Goal: Task Accomplishment & Management: Complete application form

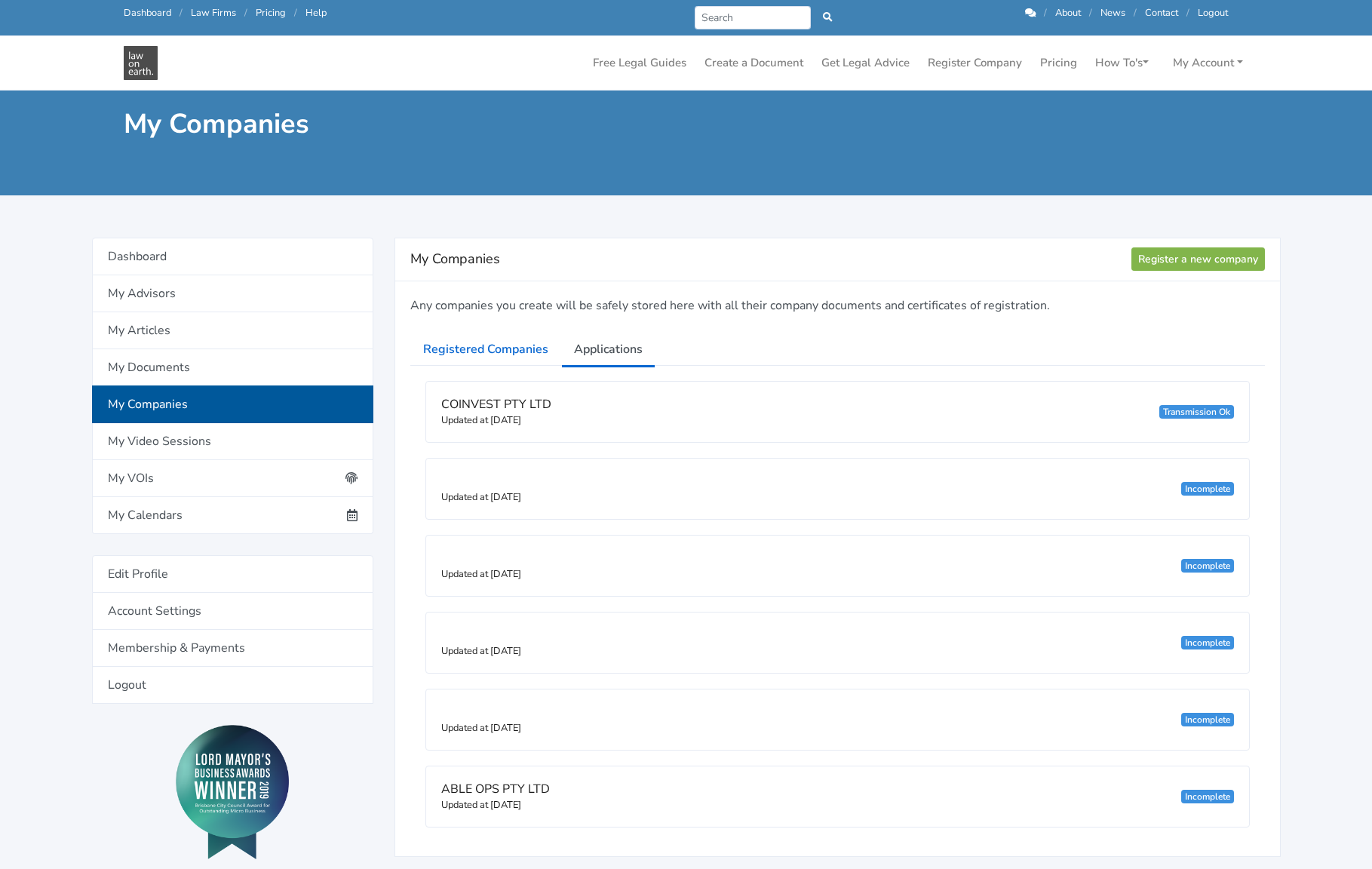
scroll to position [125, 0]
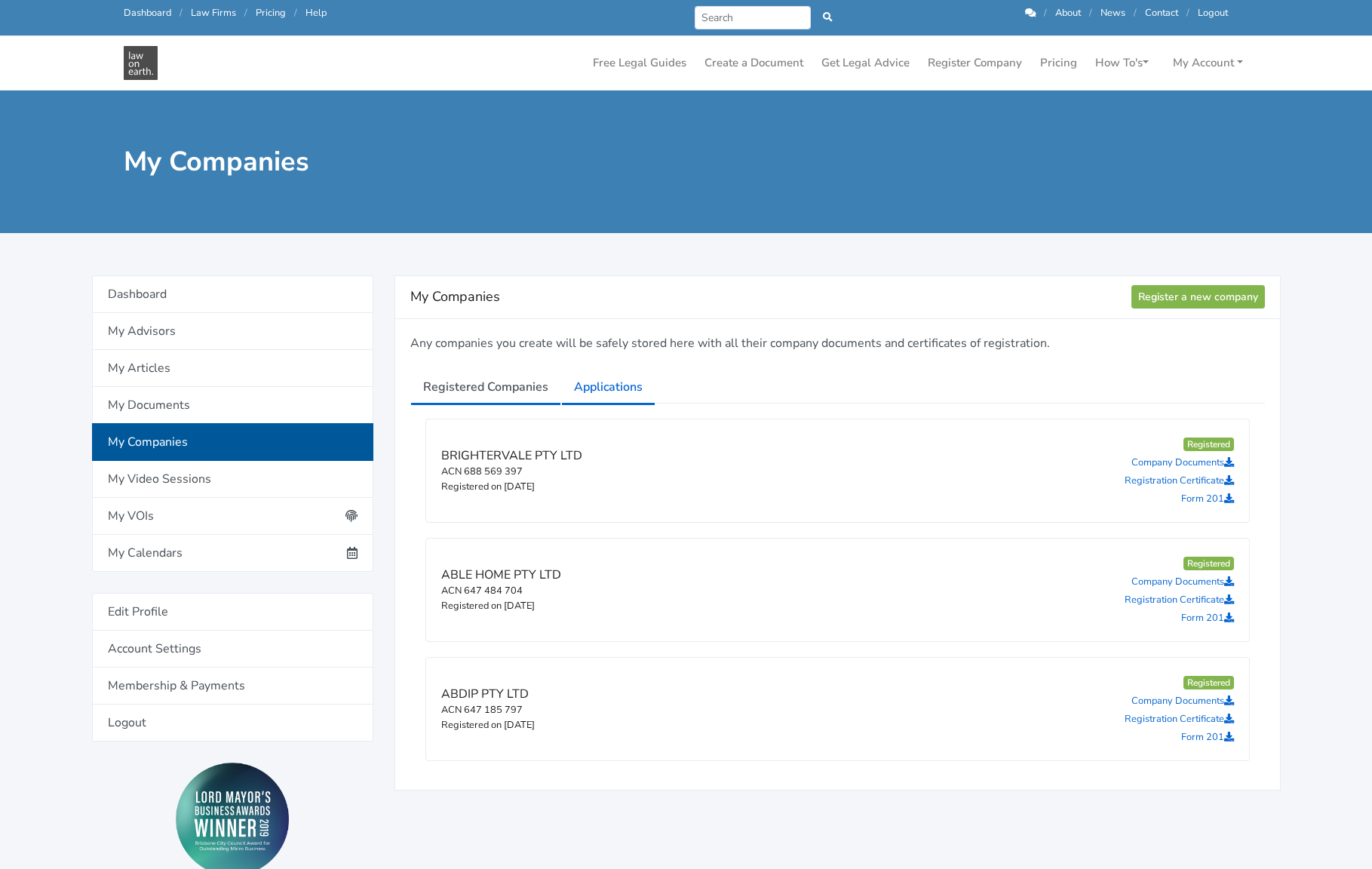
click at [606, 396] on link "Applications" at bounding box center [608, 386] width 94 height 38
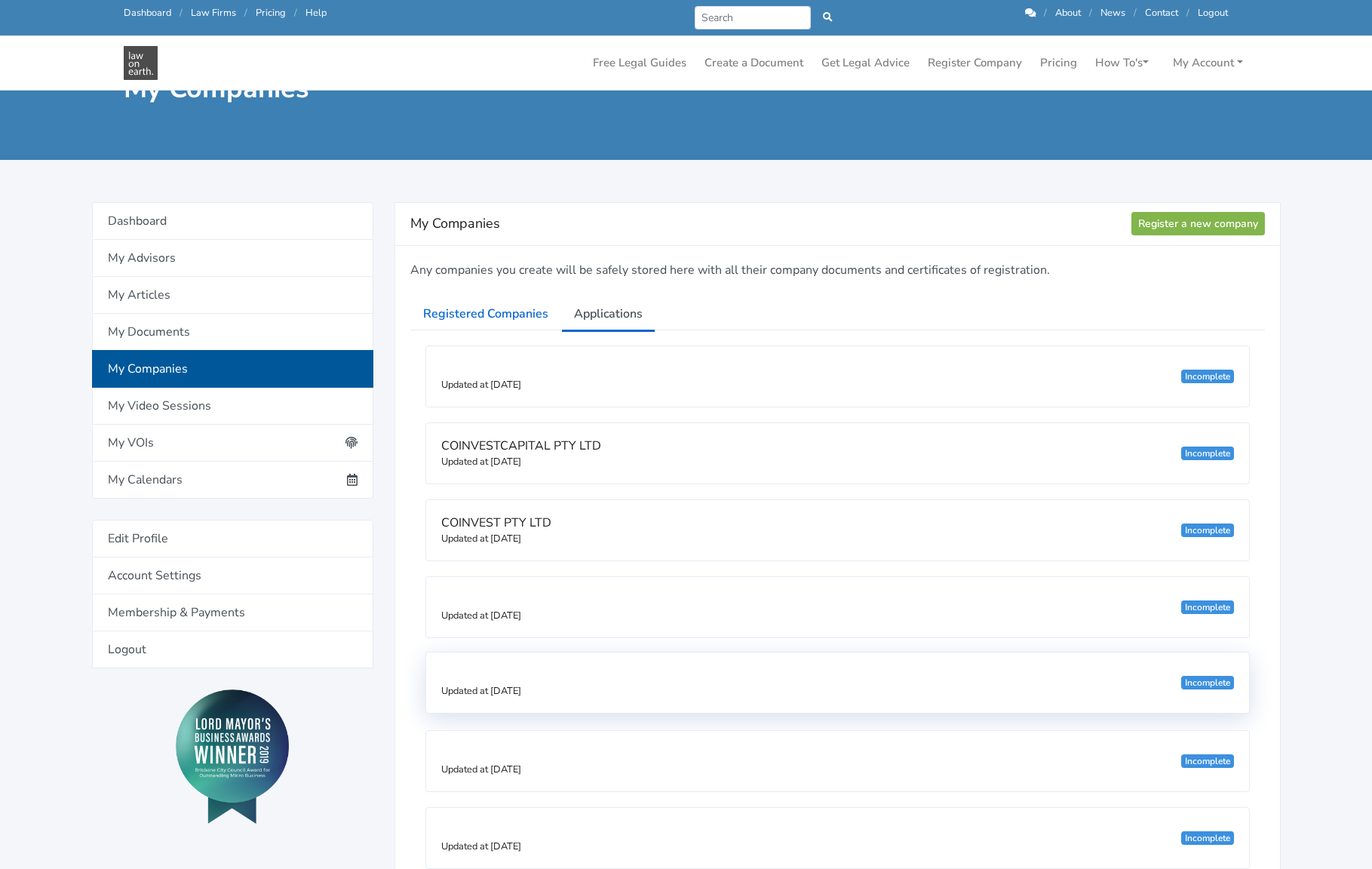
scroll to position [38, 0]
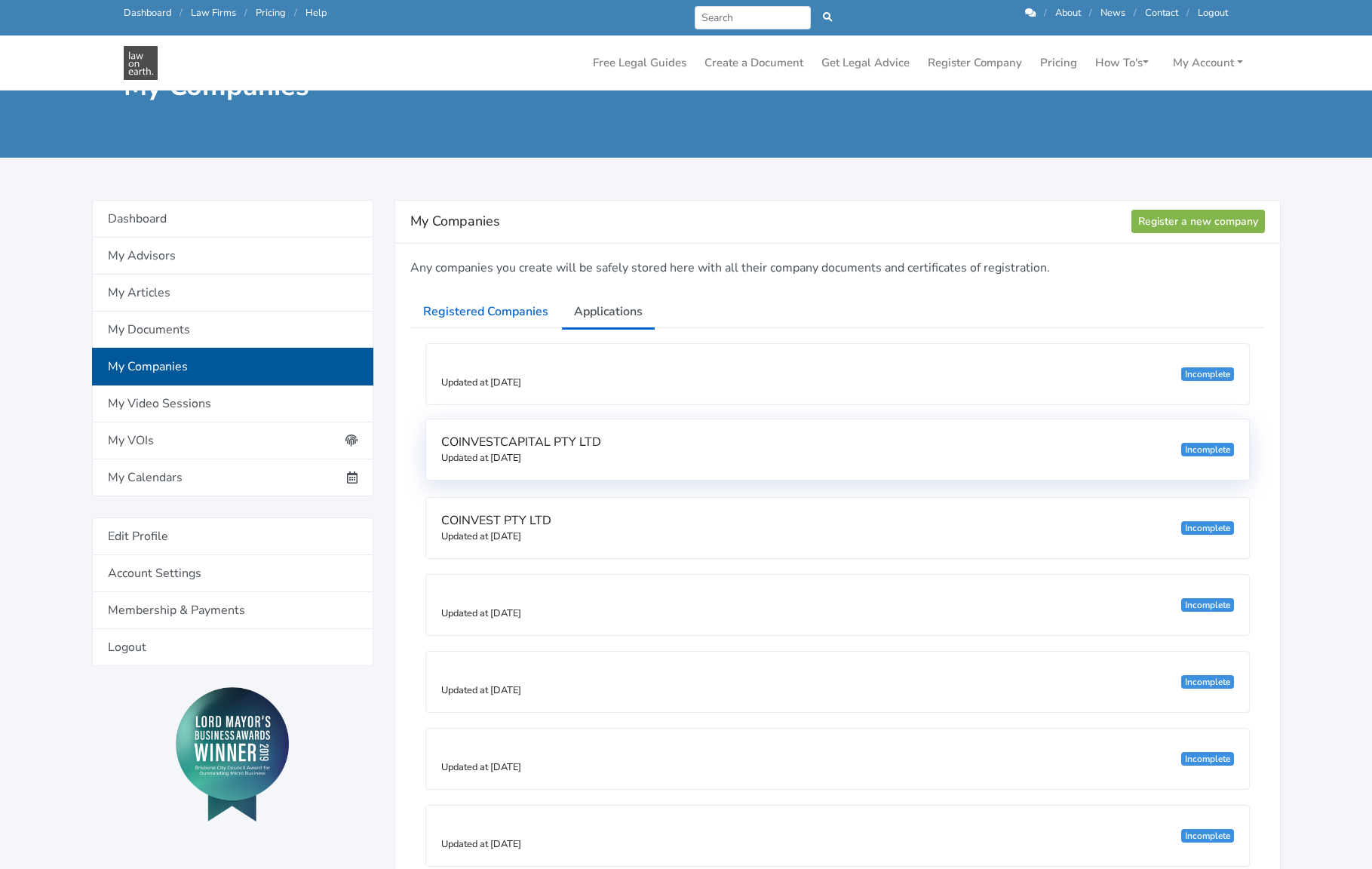
click at [846, 456] on div "COINVESTCAPITAL PTY LTD Updated at 24/09/2025 Incomplete" at bounding box center [837, 450] width 823 height 60
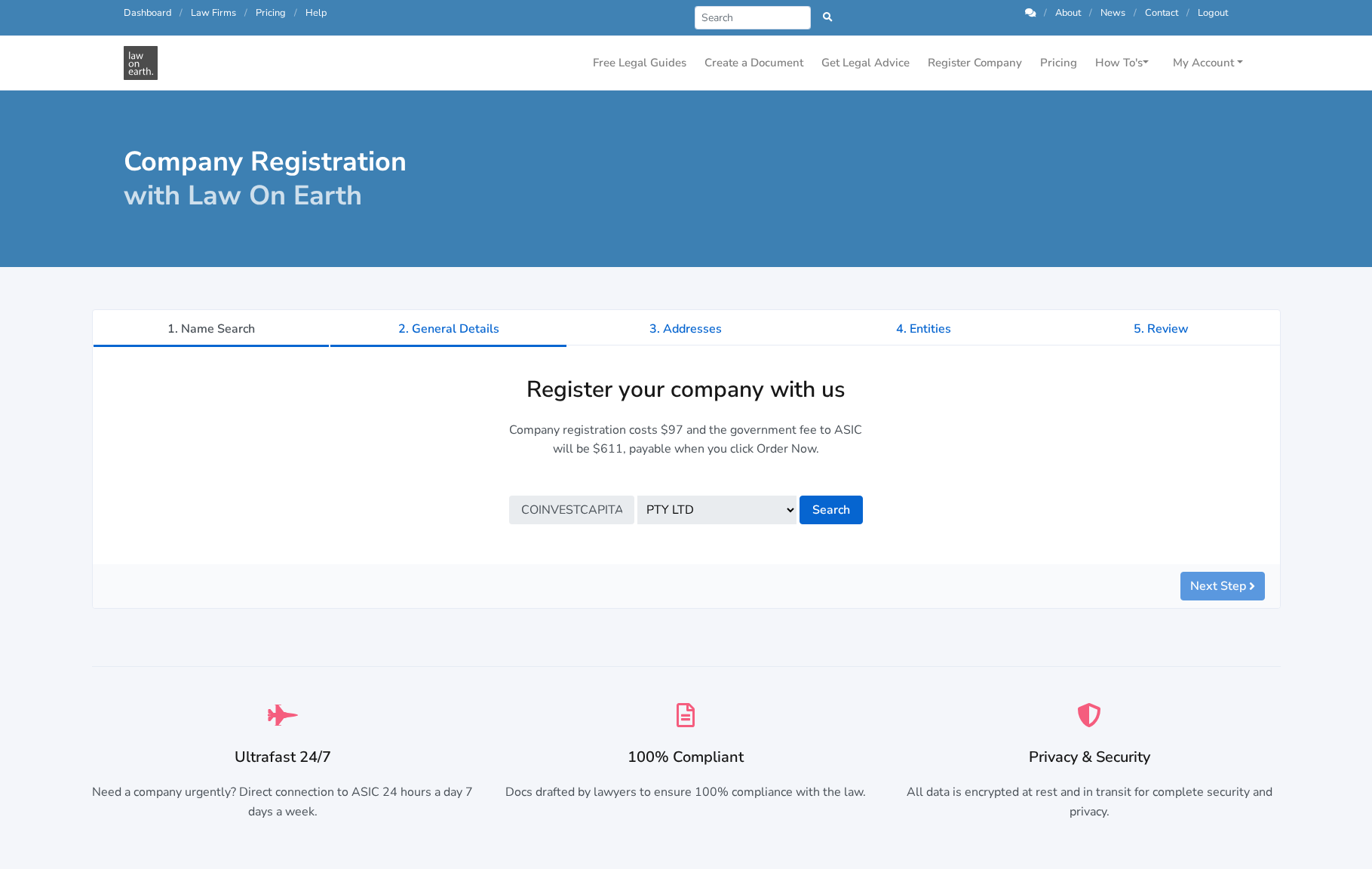
click at [473, 319] on link "2. General Details" at bounding box center [448, 329] width 238 height 38
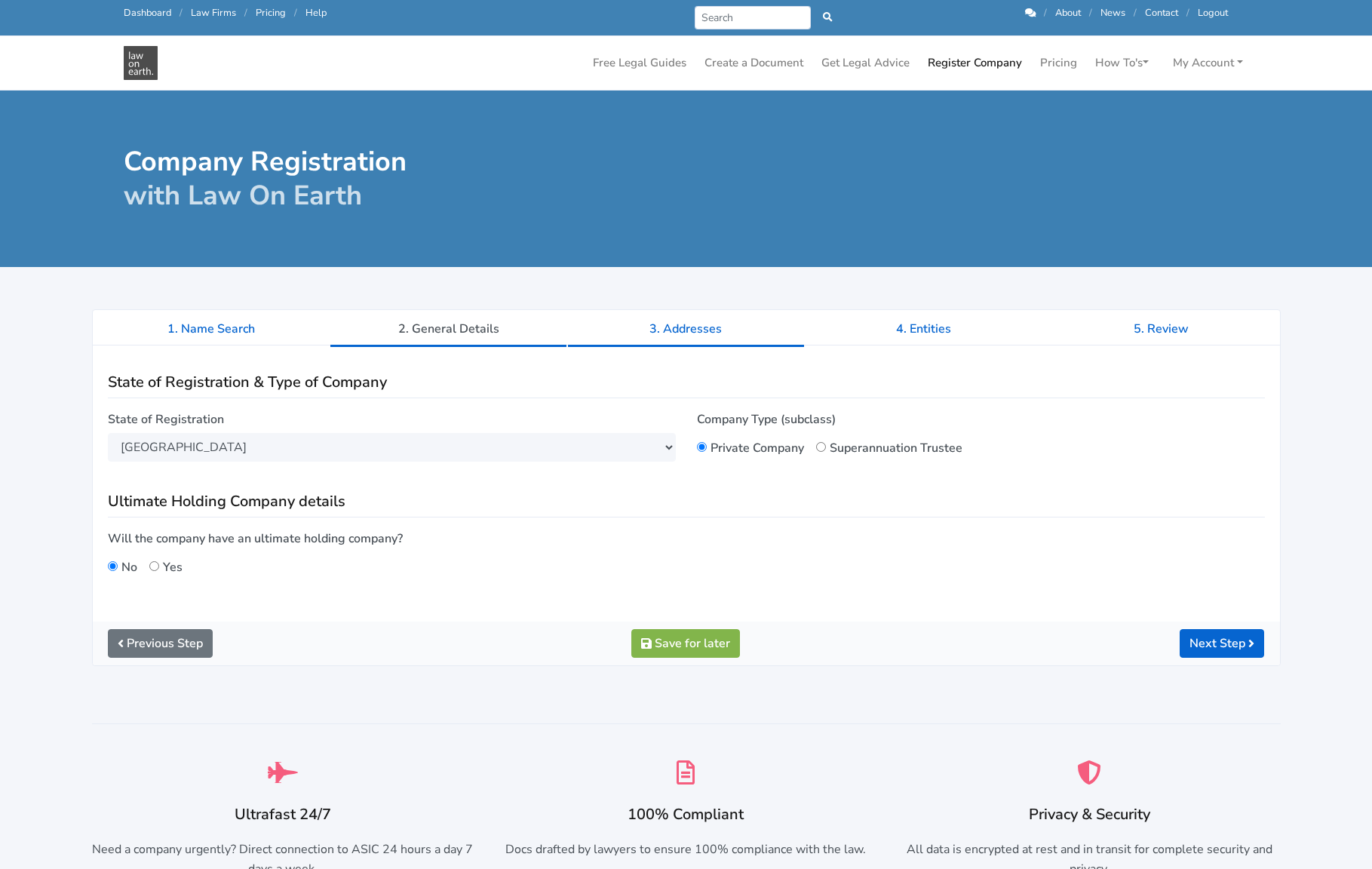
click at [686, 320] on link "3. Addresses" at bounding box center [686, 329] width 238 height 38
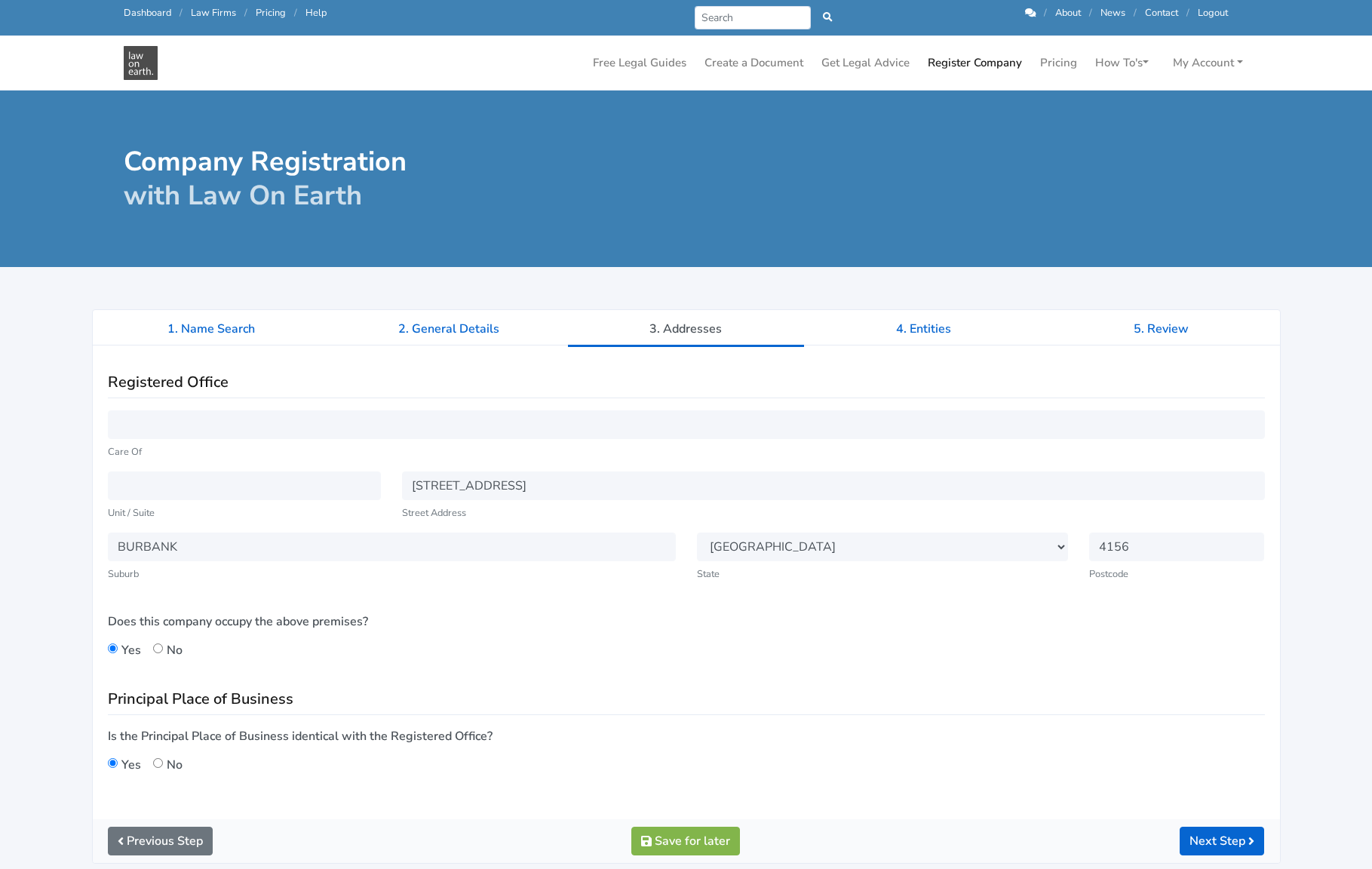
click at [954, 362] on div "Registered Office Care Of Unit / Suite 160 ALPERTON ROAD Street Address BURBANK" at bounding box center [686, 582] width 1187 height 473
click at [954, 332] on link "4. Entities" at bounding box center [923, 329] width 238 height 38
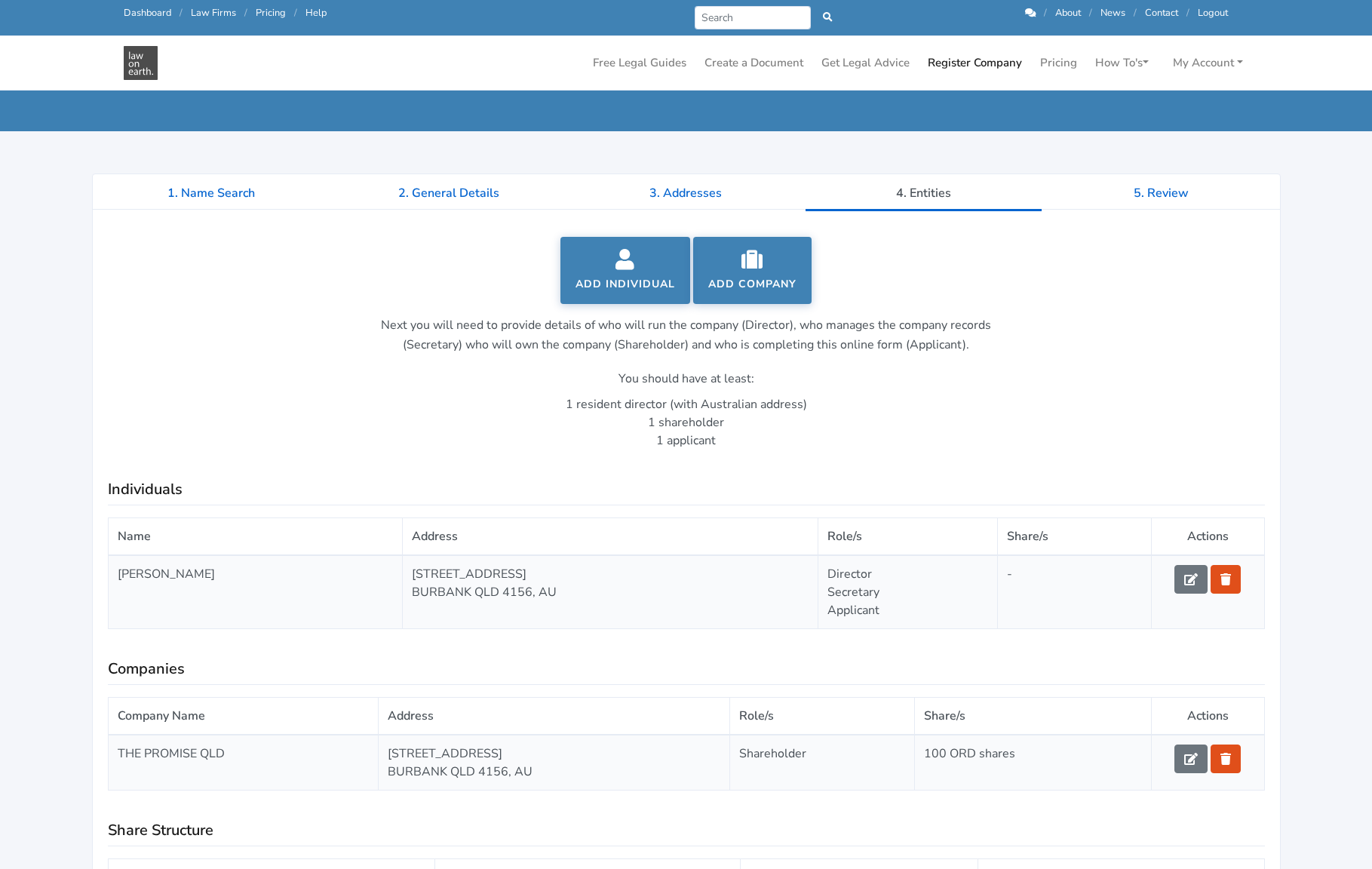
scroll to position [95, 0]
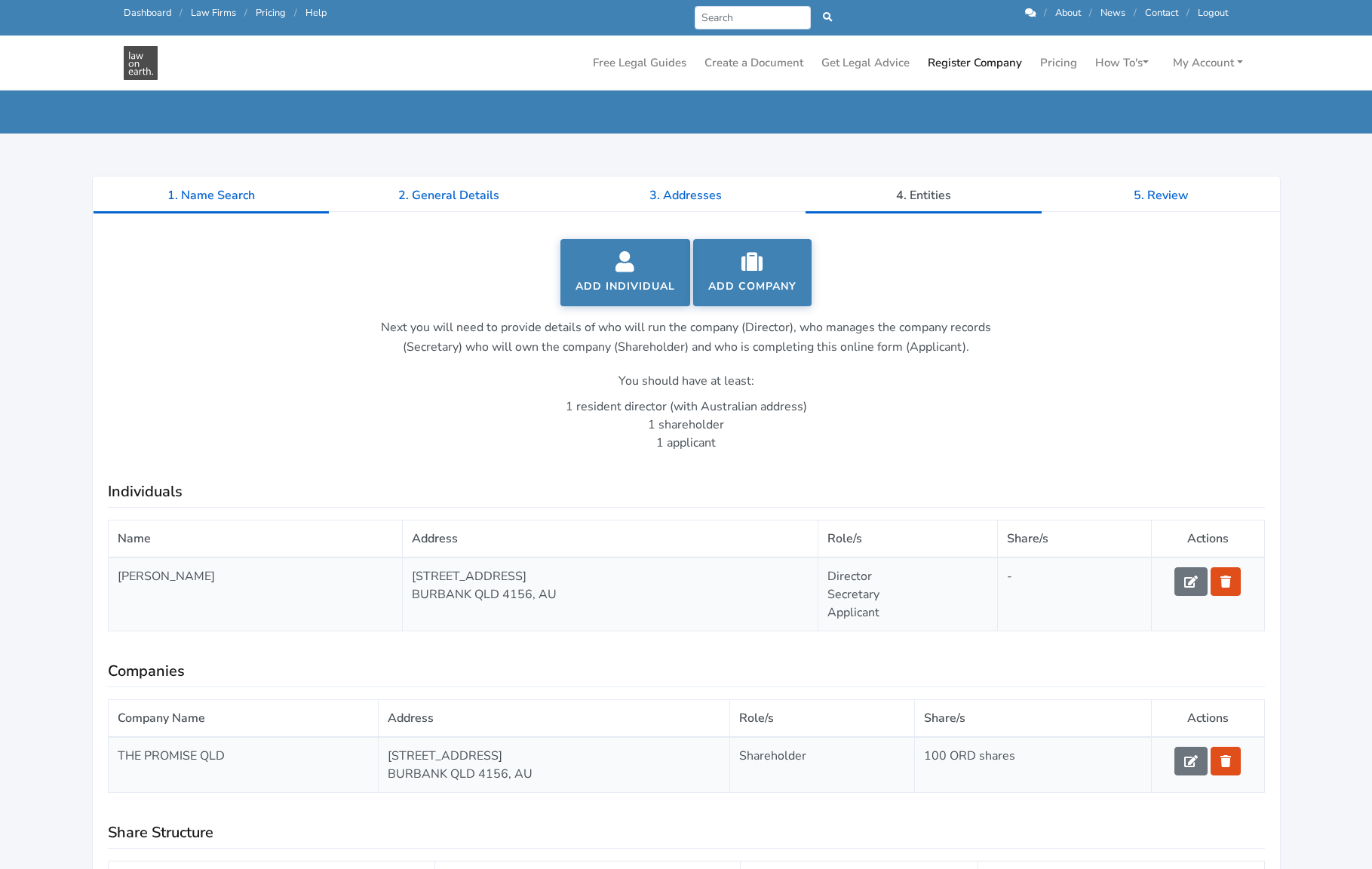
click at [212, 195] on link "1. Name Search" at bounding box center [212, 195] width 238 height 38
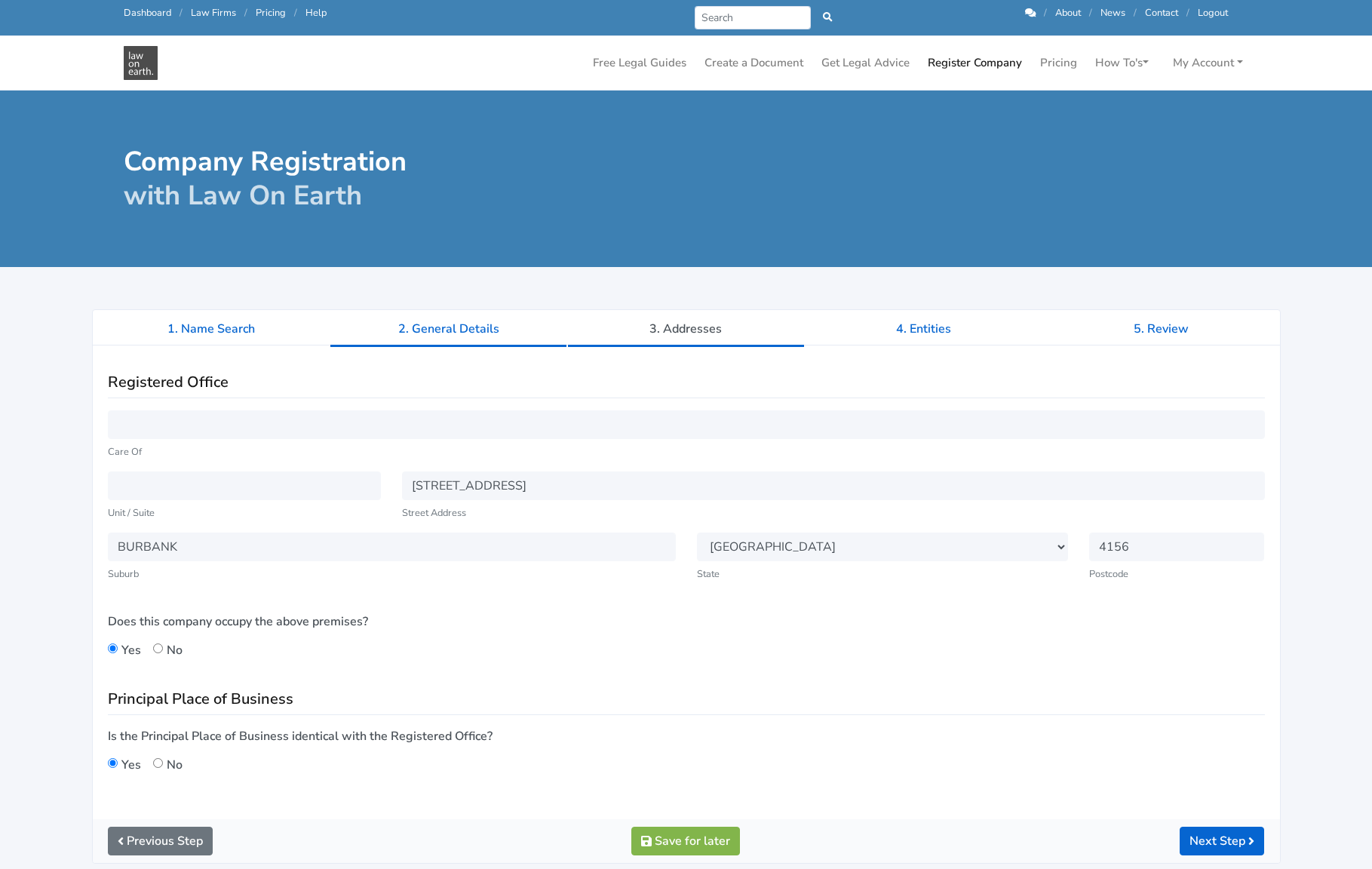
click at [442, 343] on link "2. General Details" at bounding box center [448, 329] width 238 height 38
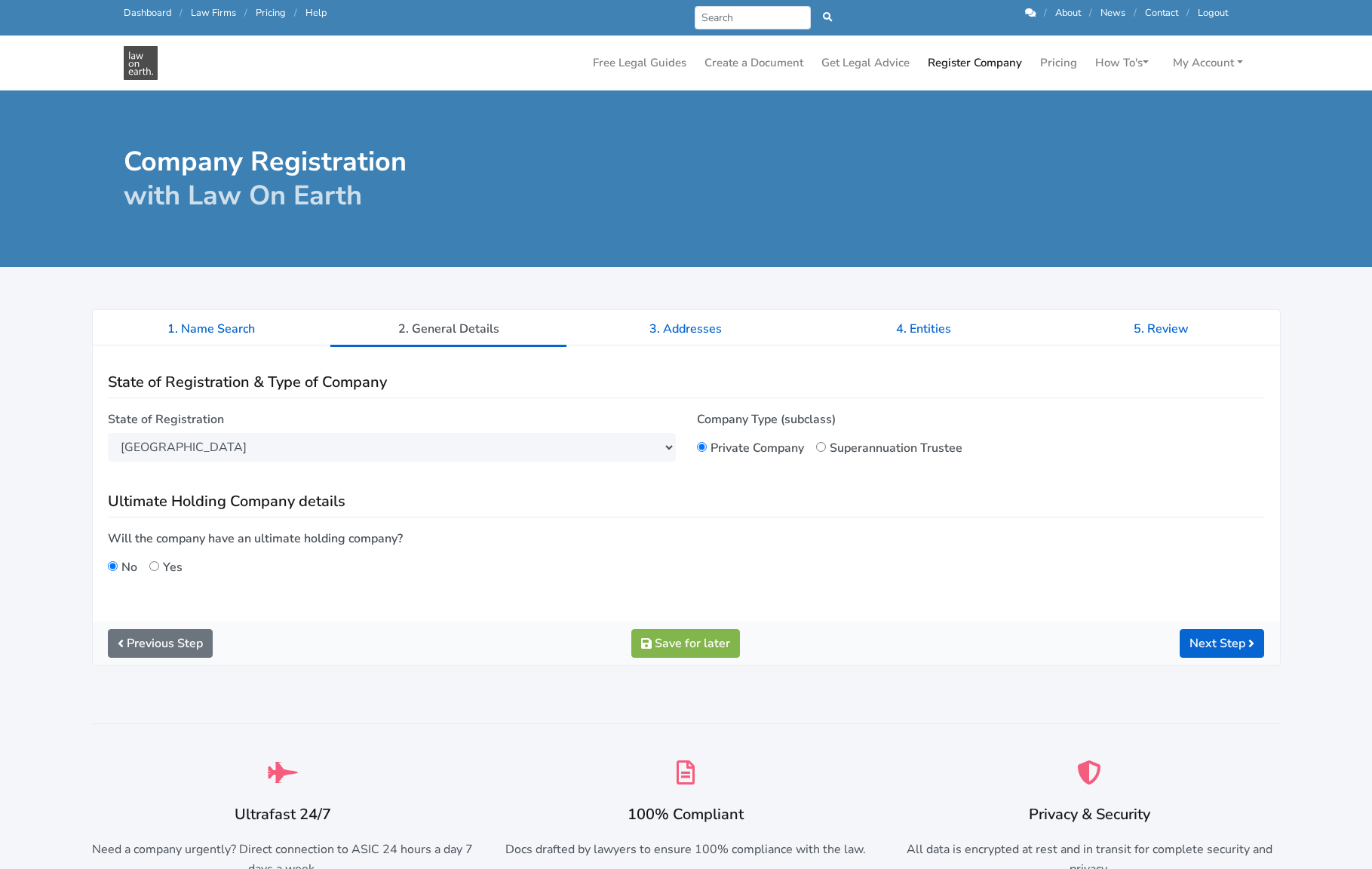
click at [973, 62] on link "Register Company" at bounding box center [975, 63] width 106 height 29
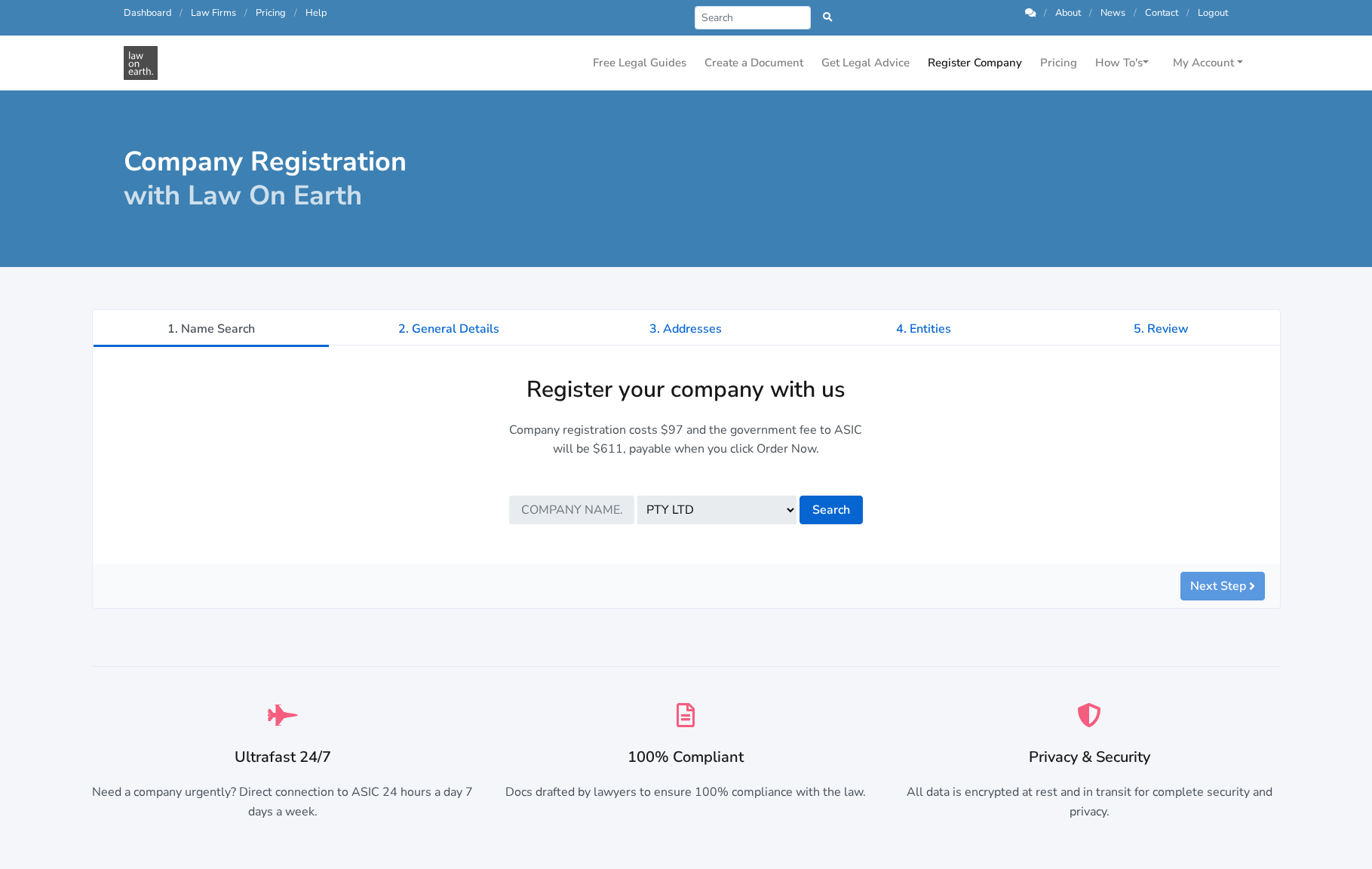
click at [130, 69] on img at bounding box center [141, 63] width 34 height 34
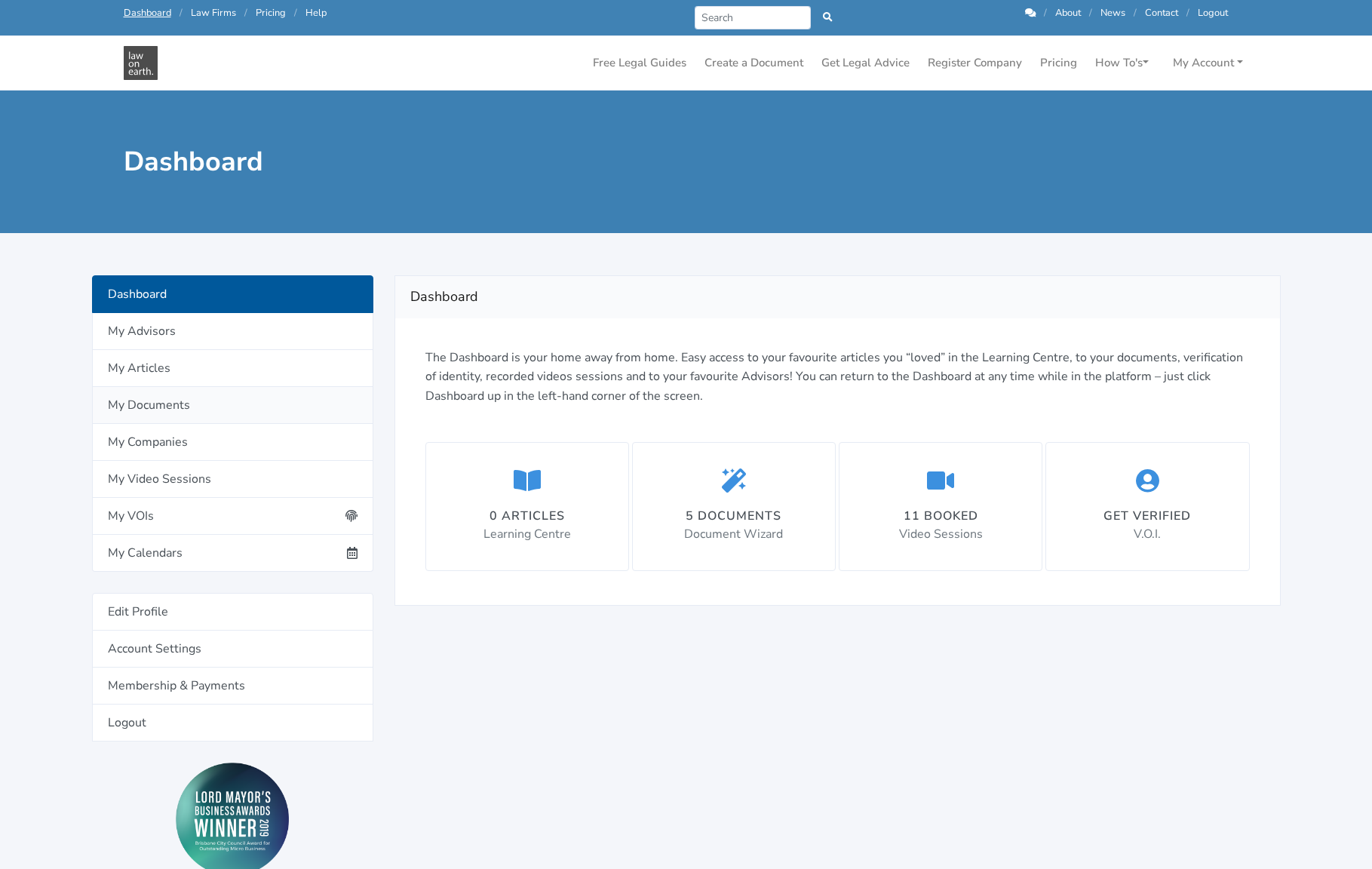
click at [232, 396] on link "My Documents" at bounding box center [233, 406] width 282 height 37
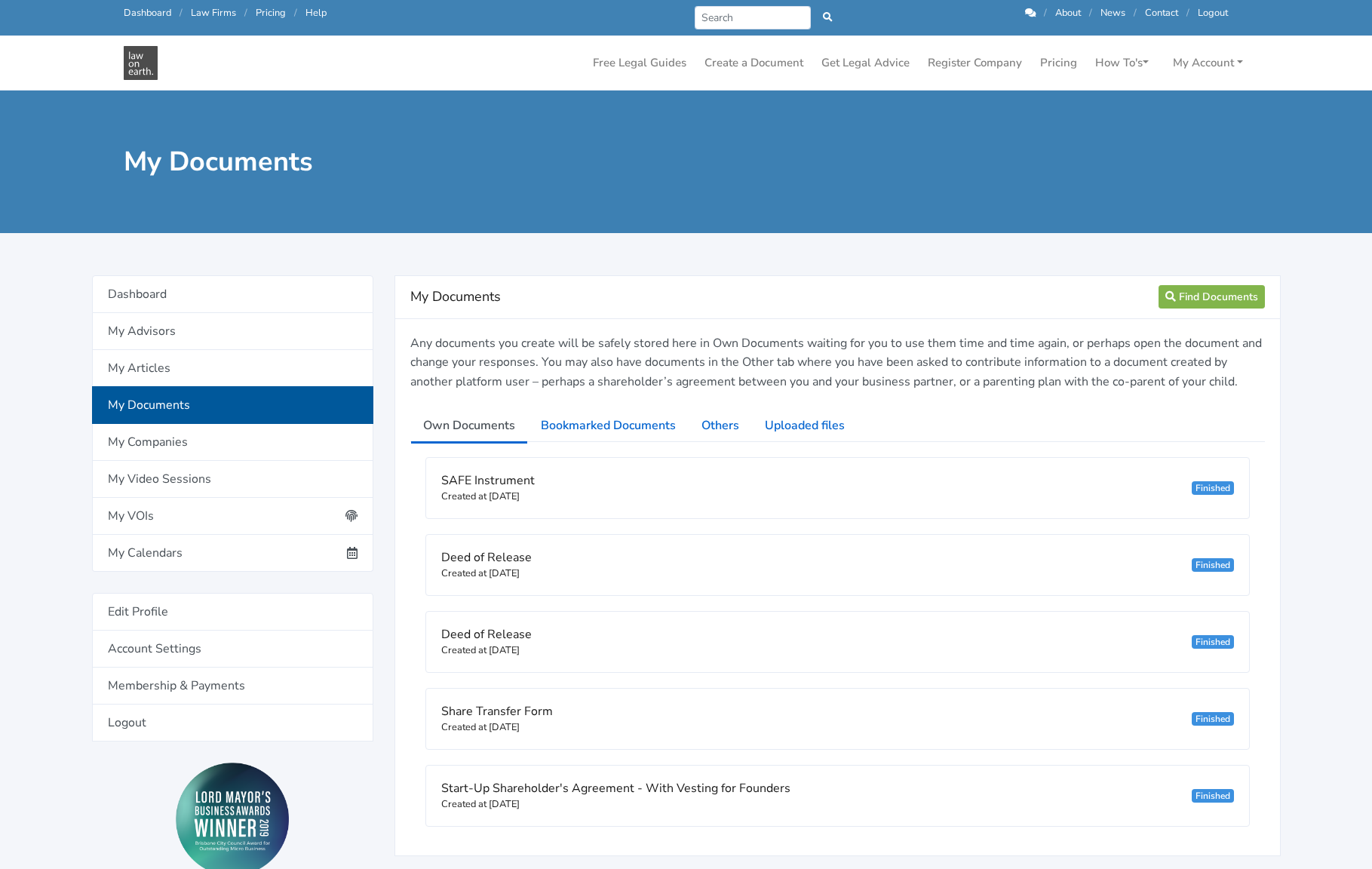
click at [195, 444] on link "My Companies" at bounding box center [233, 443] width 282 height 37
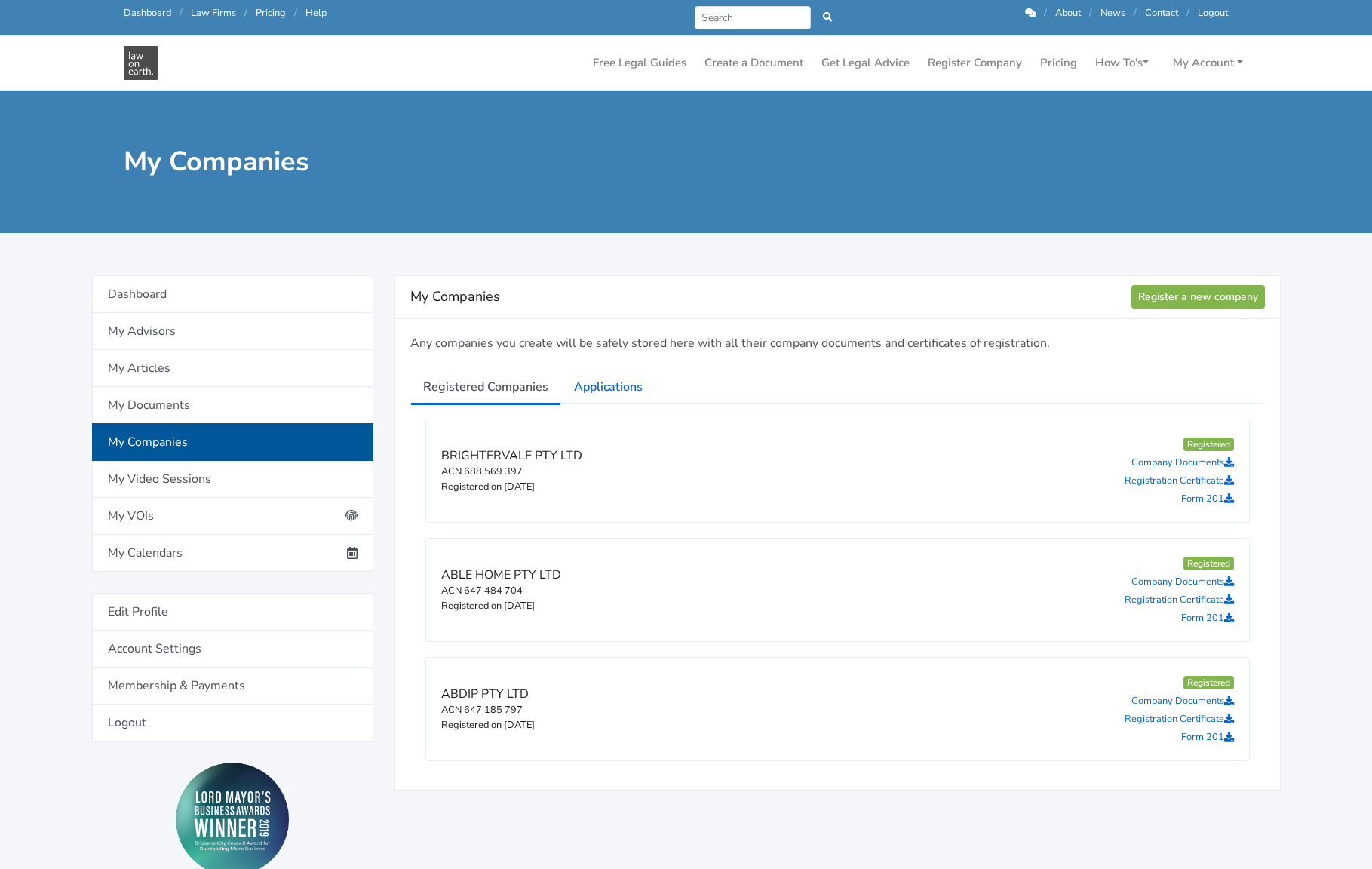
scroll to position [12, 0]
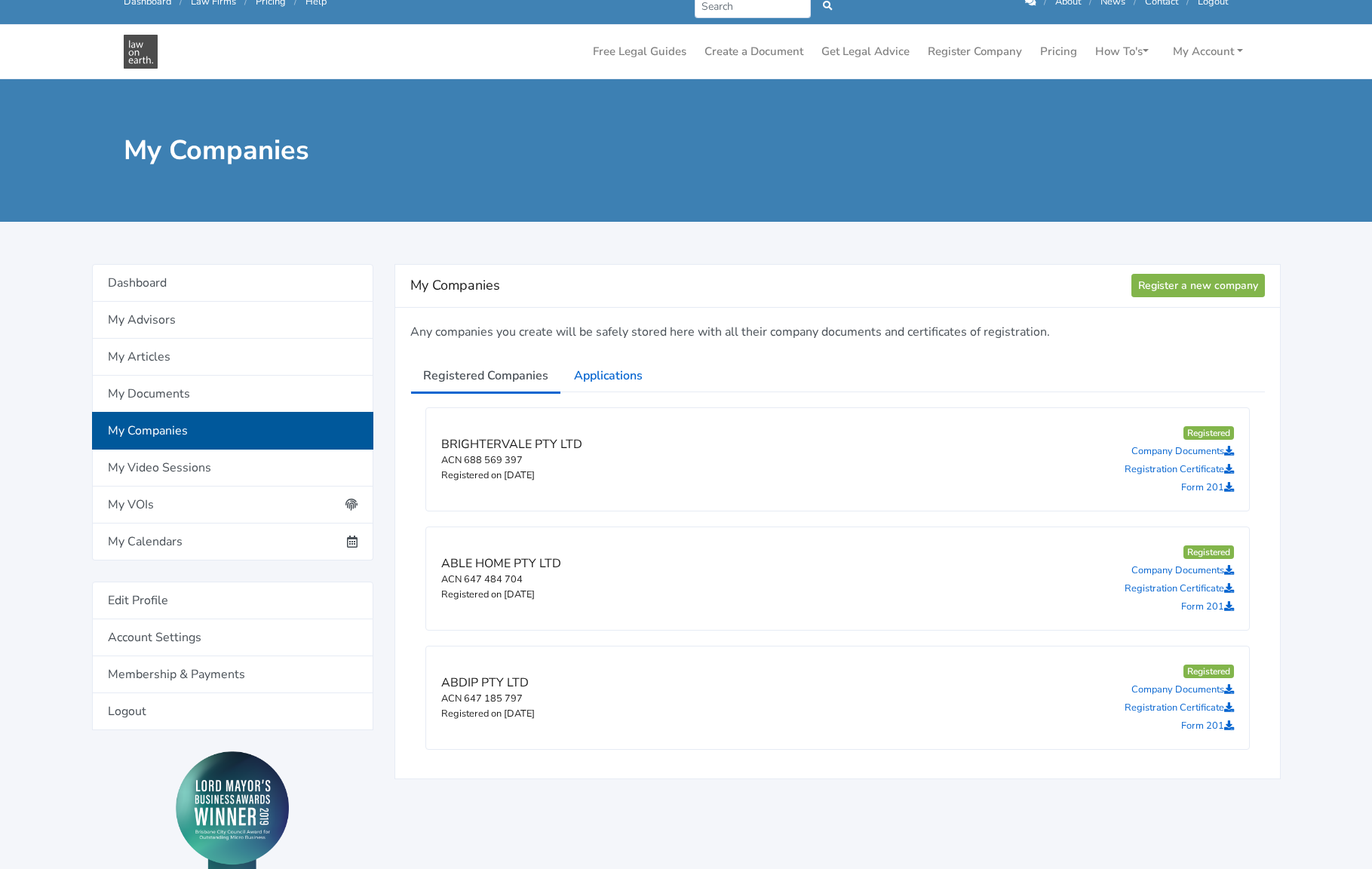
click at [518, 379] on link "Registered Companies" at bounding box center [486, 376] width 151 height 38
click at [582, 380] on link "Applications" at bounding box center [608, 376] width 94 height 38
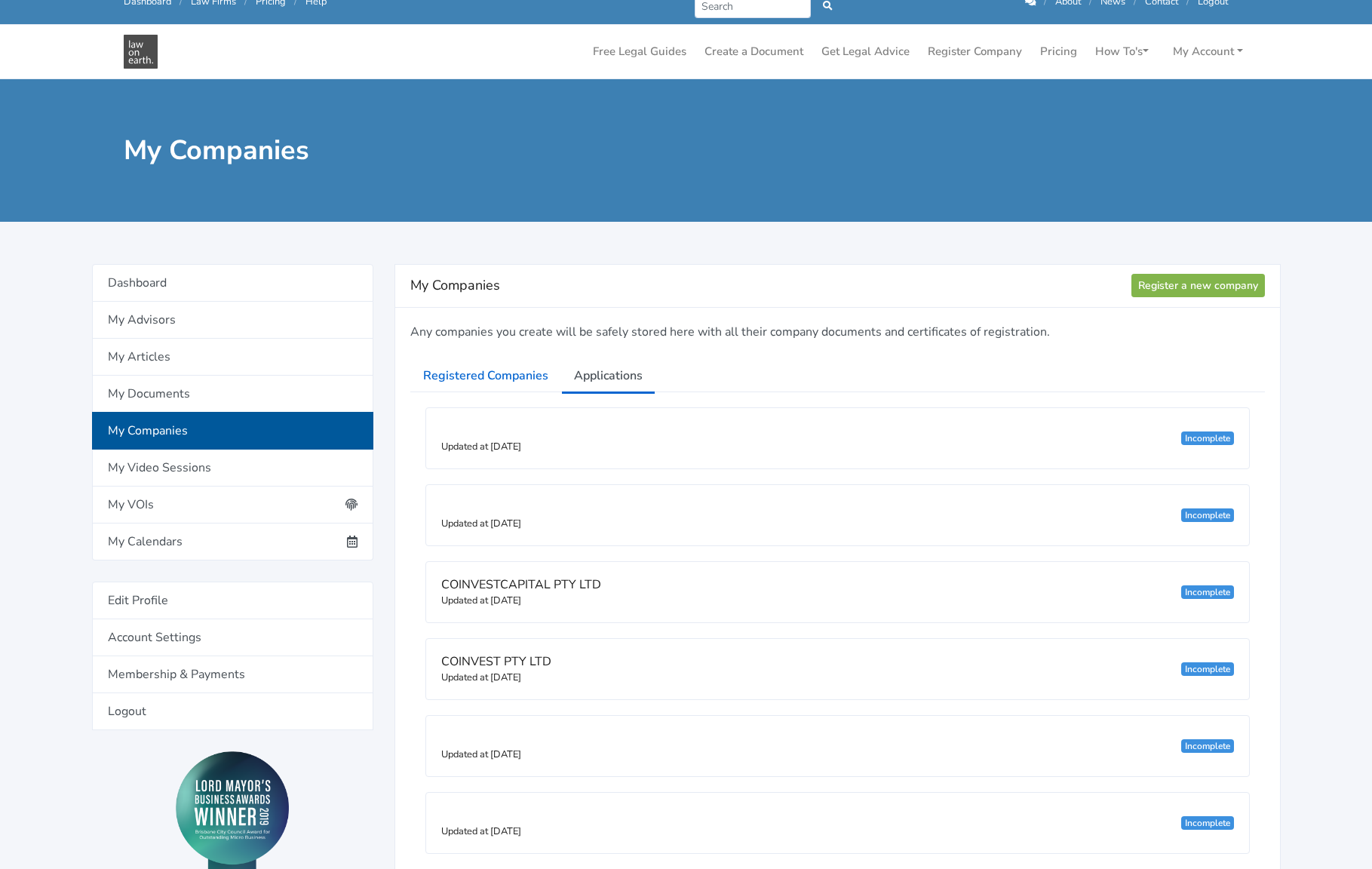
click at [582, 380] on link "Applications" at bounding box center [608, 376] width 94 height 38
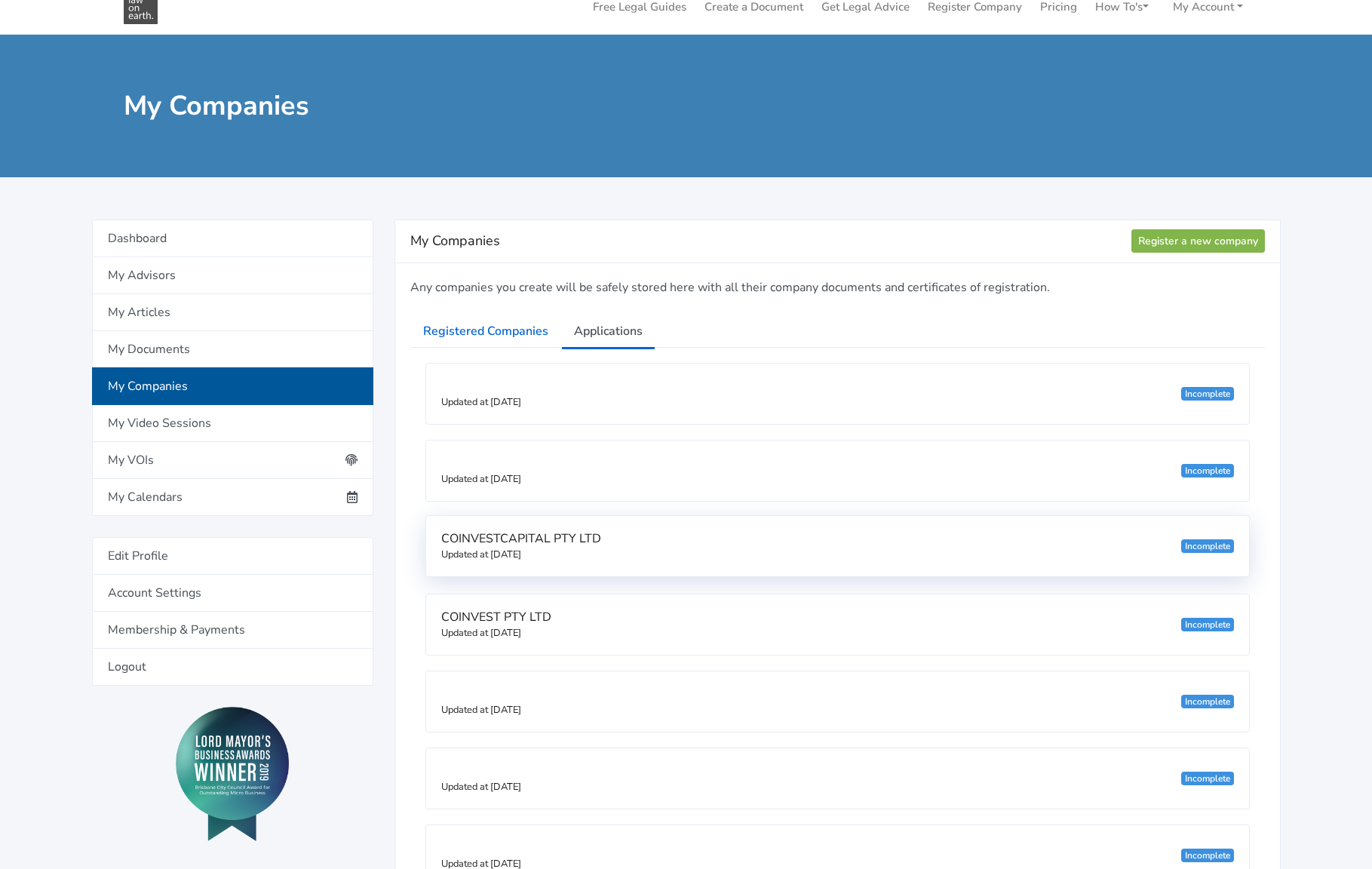
scroll to position [58, 0]
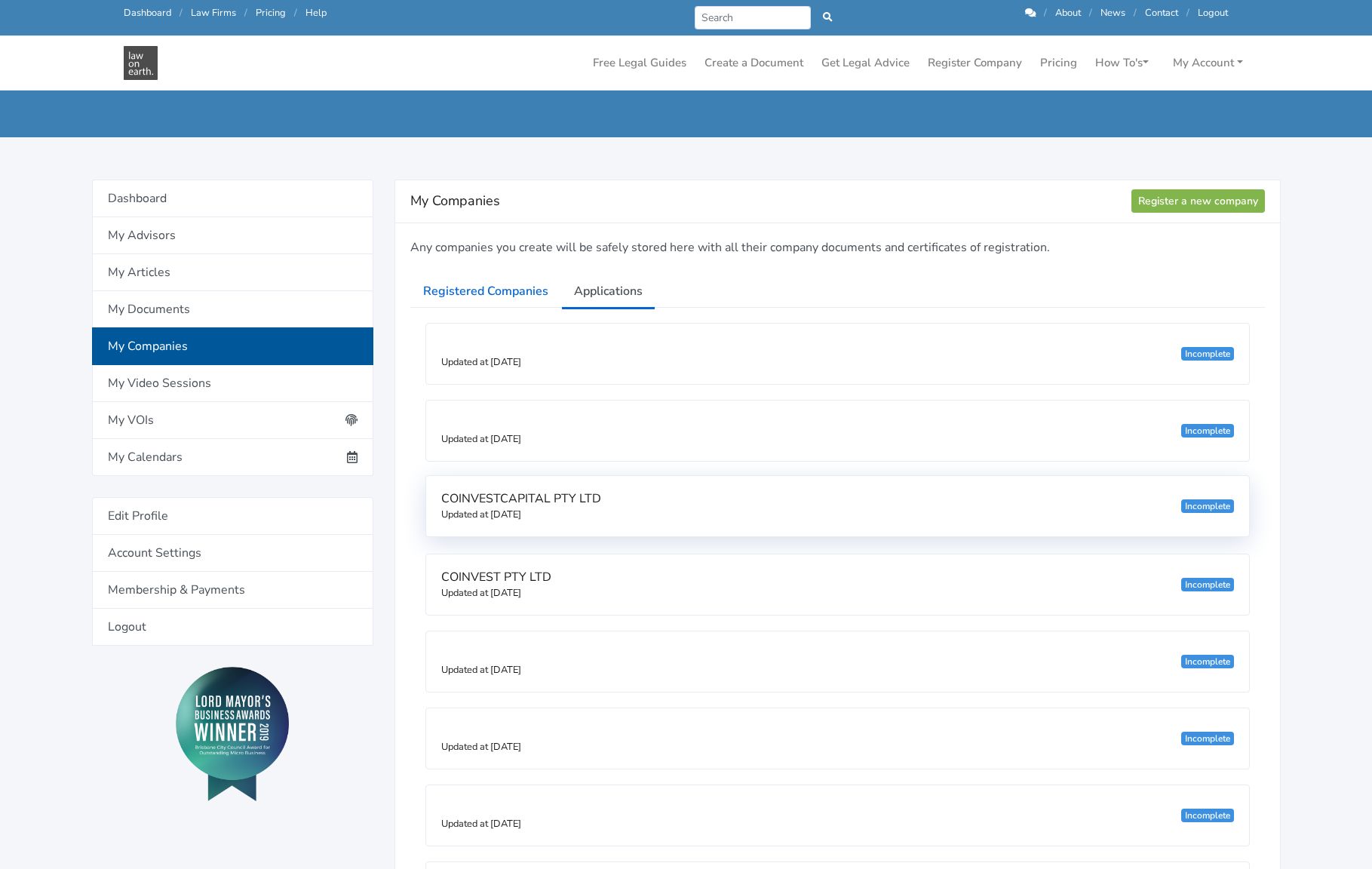
click at [900, 514] on div "COINVESTCAPITAL PTY LTD Updated at 24/09/2025 Incomplete" at bounding box center [837, 506] width 823 height 60
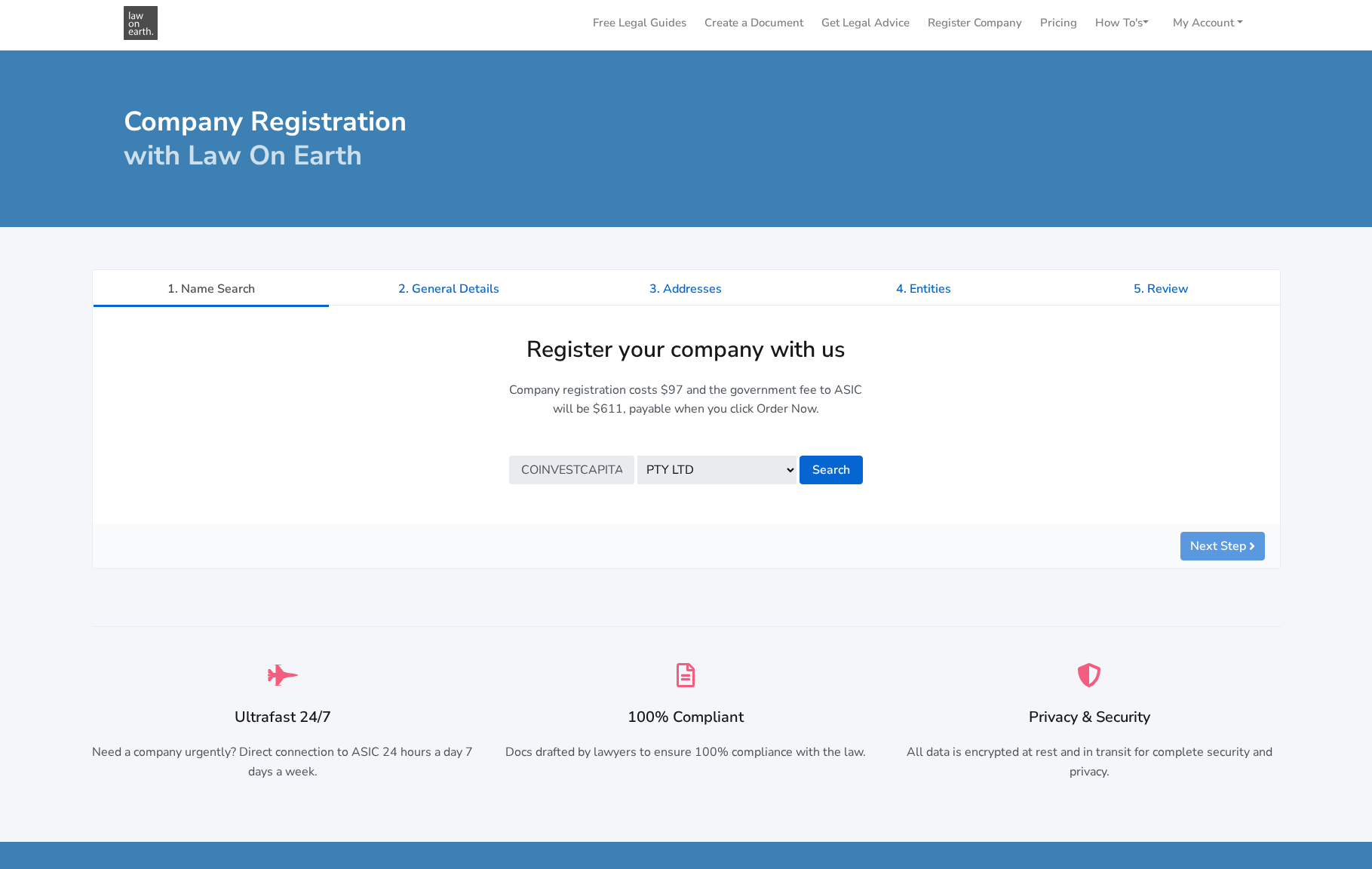
scroll to position [61, 0]
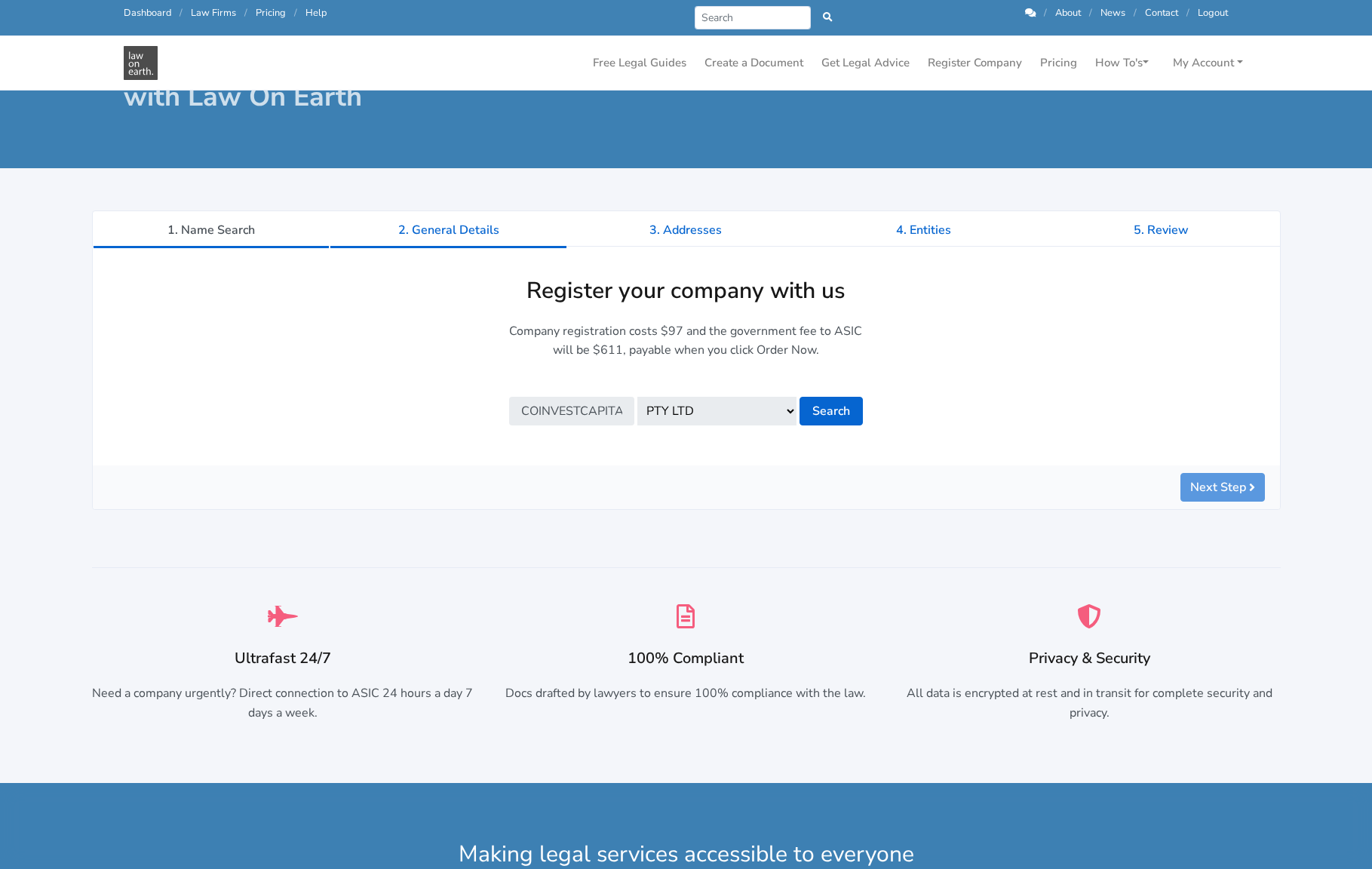
click at [452, 229] on link "2. General Details" at bounding box center [448, 229] width 238 height 38
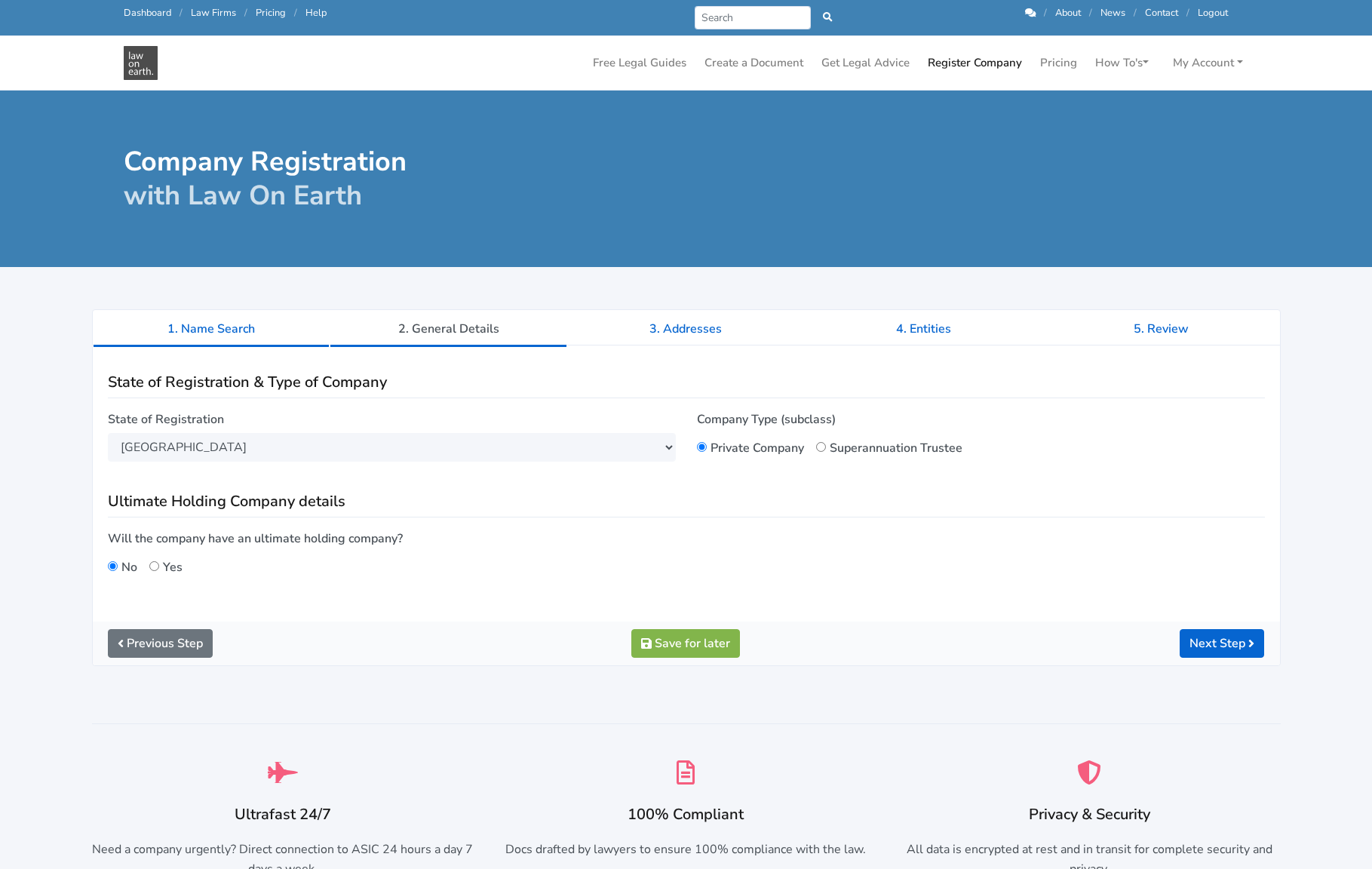
click at [211, 339] on link "1. Name Search" at bounding box center [212, 329] width 238 height 38
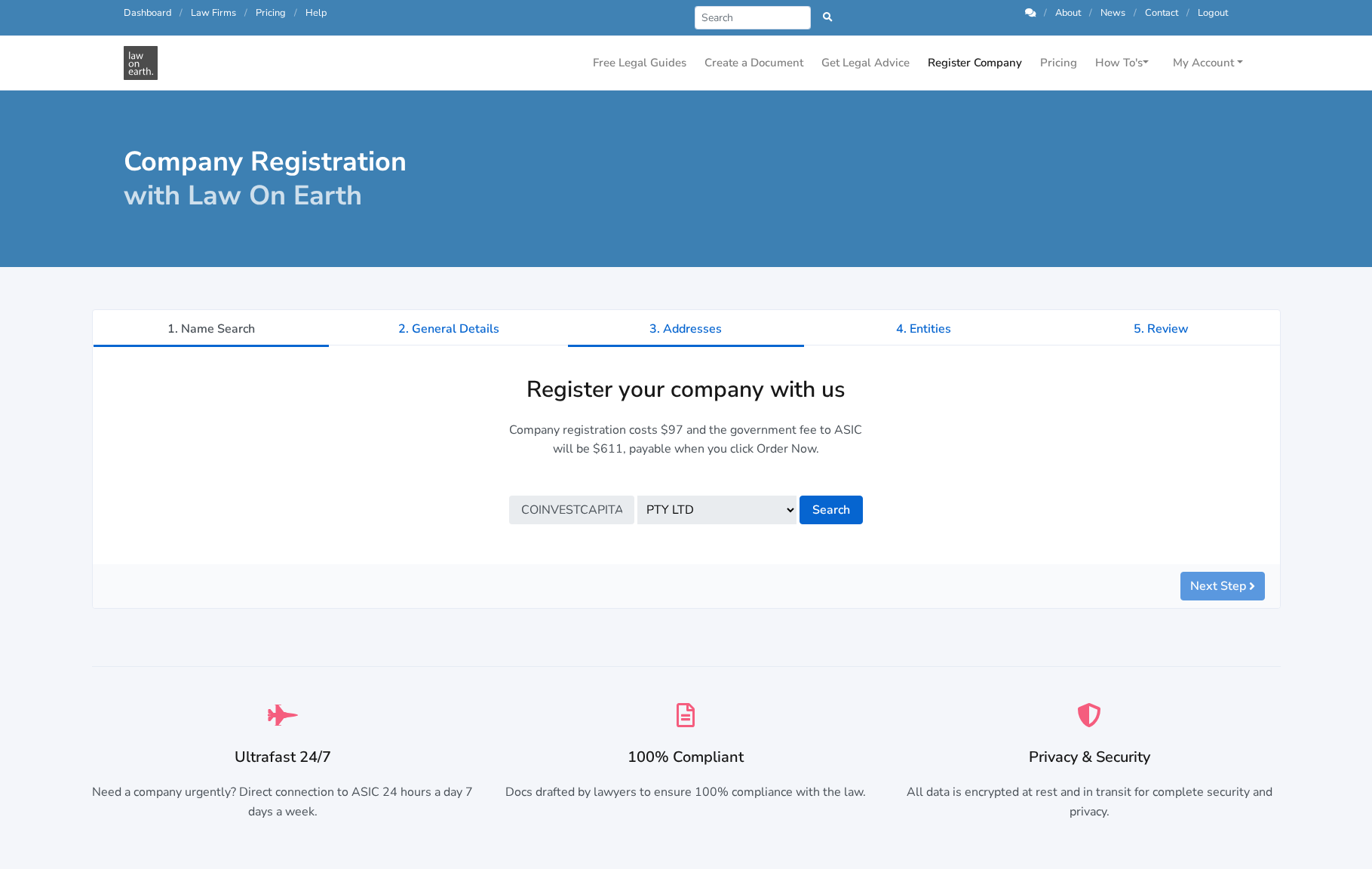
click at [731, 334] on link "3. Addresses" at bounding box center [686, 329] width 238 height 38
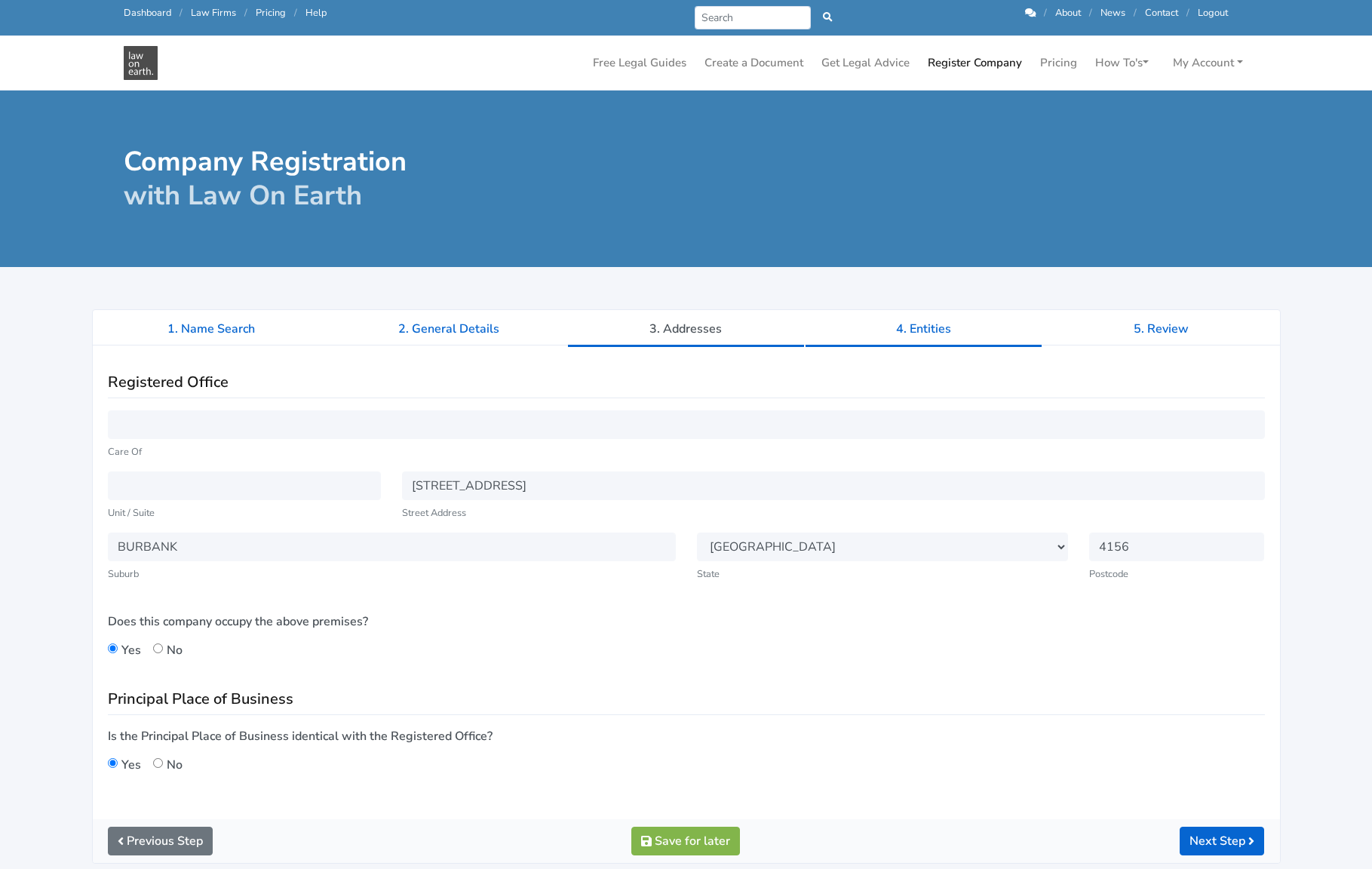
click at [904, 339] on link "4. Entities" at bounding box center [923, 329] width 238 height 38
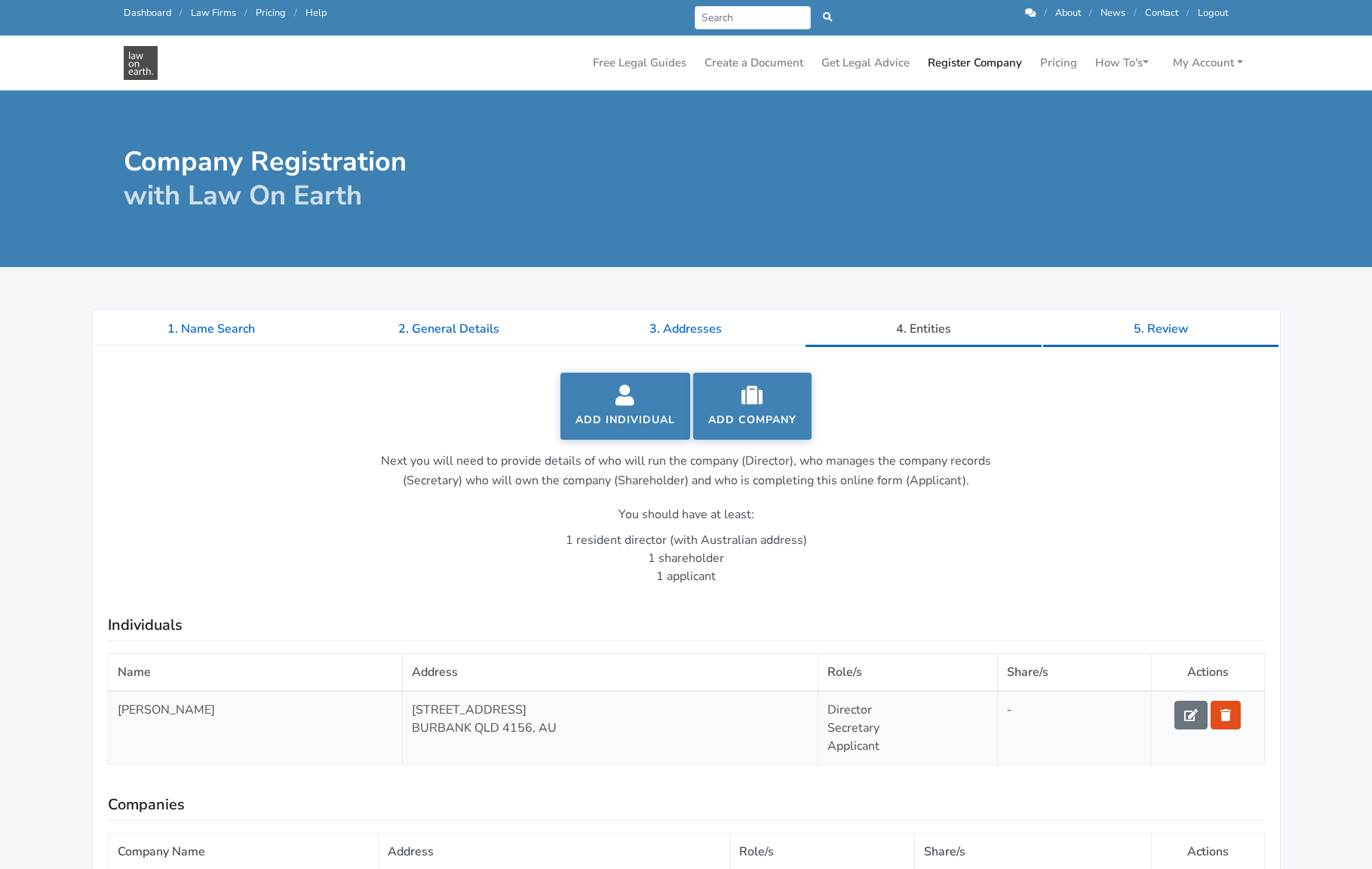
click at [1223, 333] on link "5. Review" at bounding box center [1160, 329] width 238 height 38
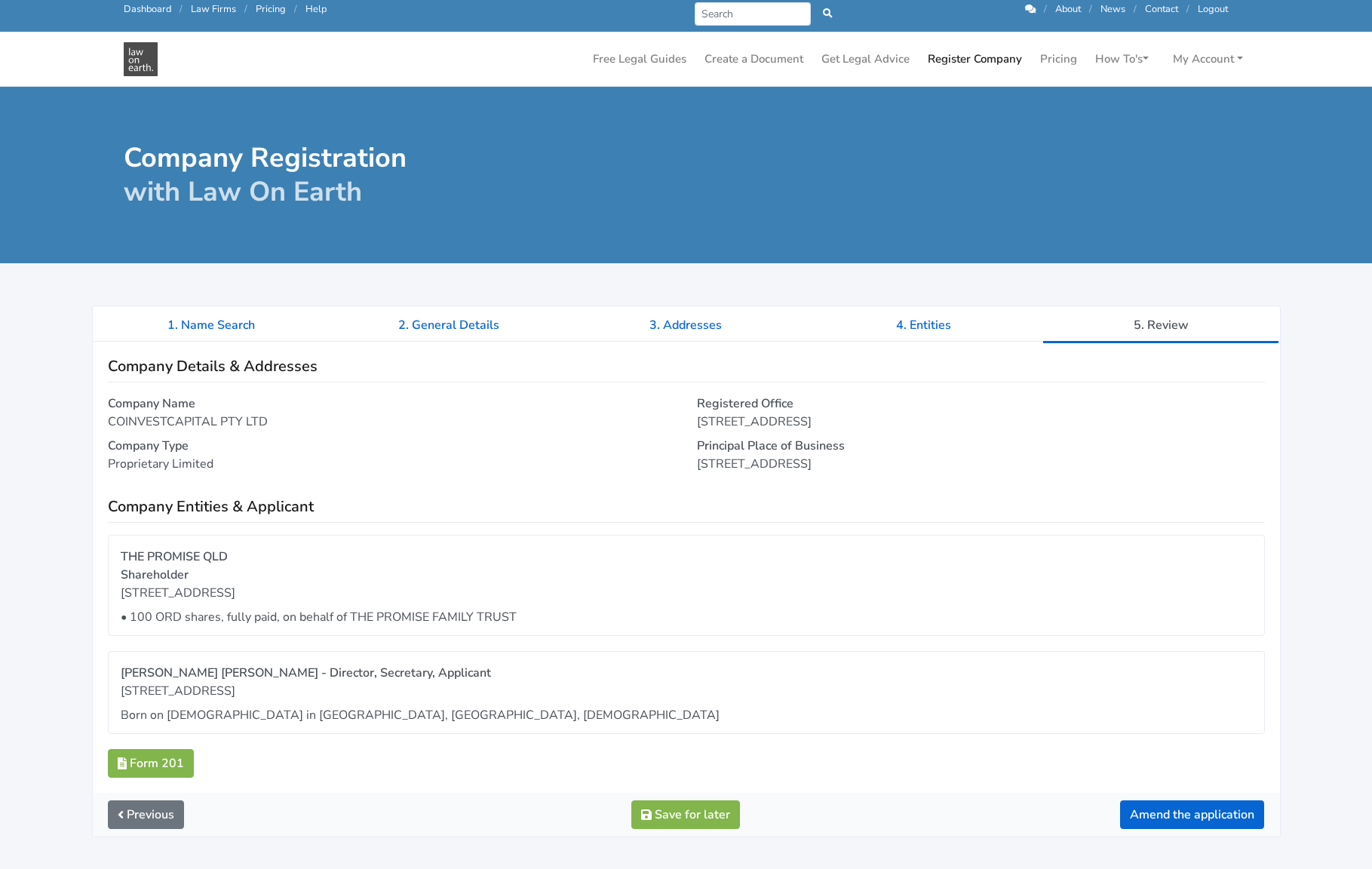
scroll to position [5, 0]
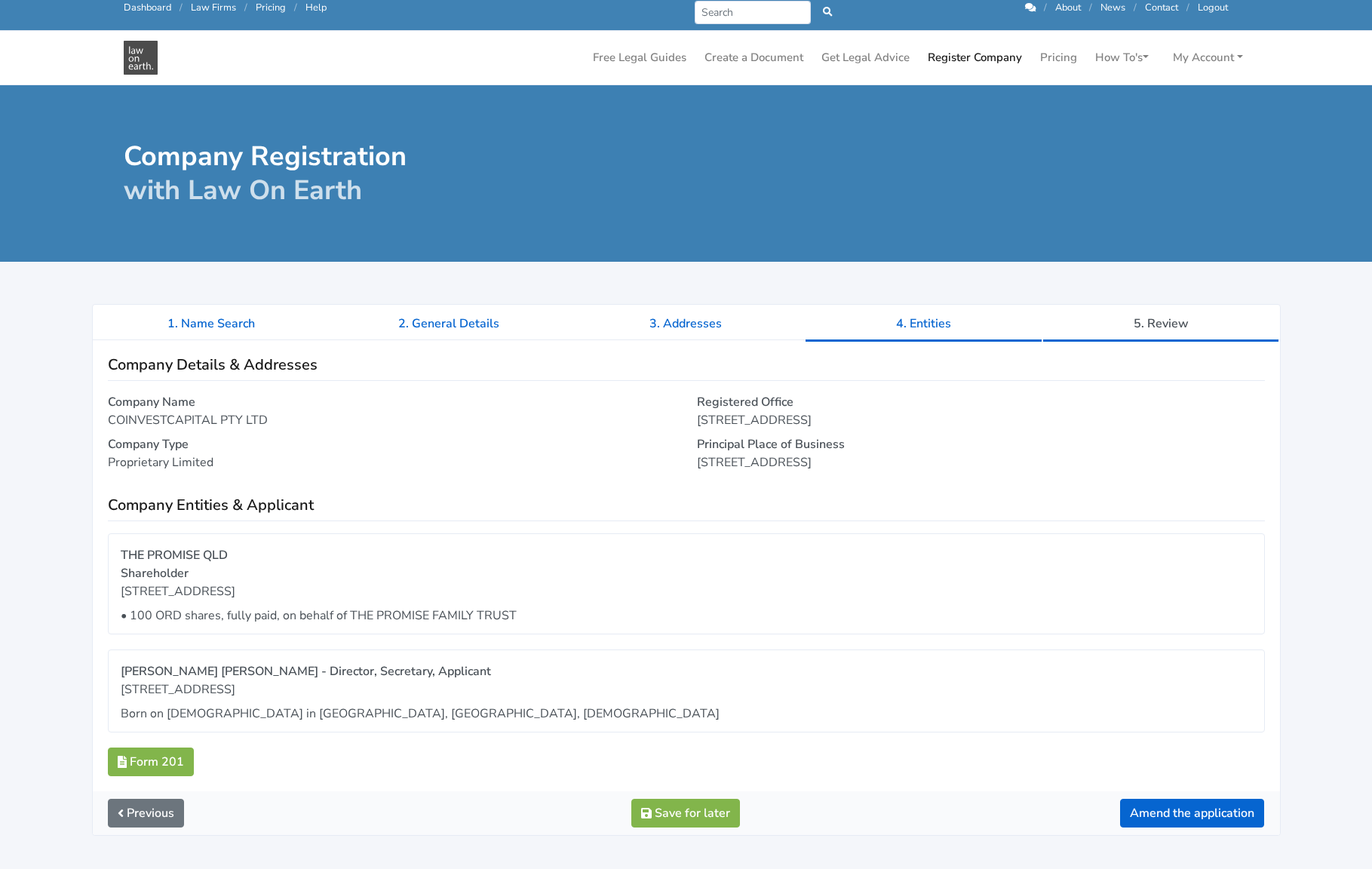
click at [950, 310] on link "4. Entities" at bounding box center [923, 323] width 238 height 38
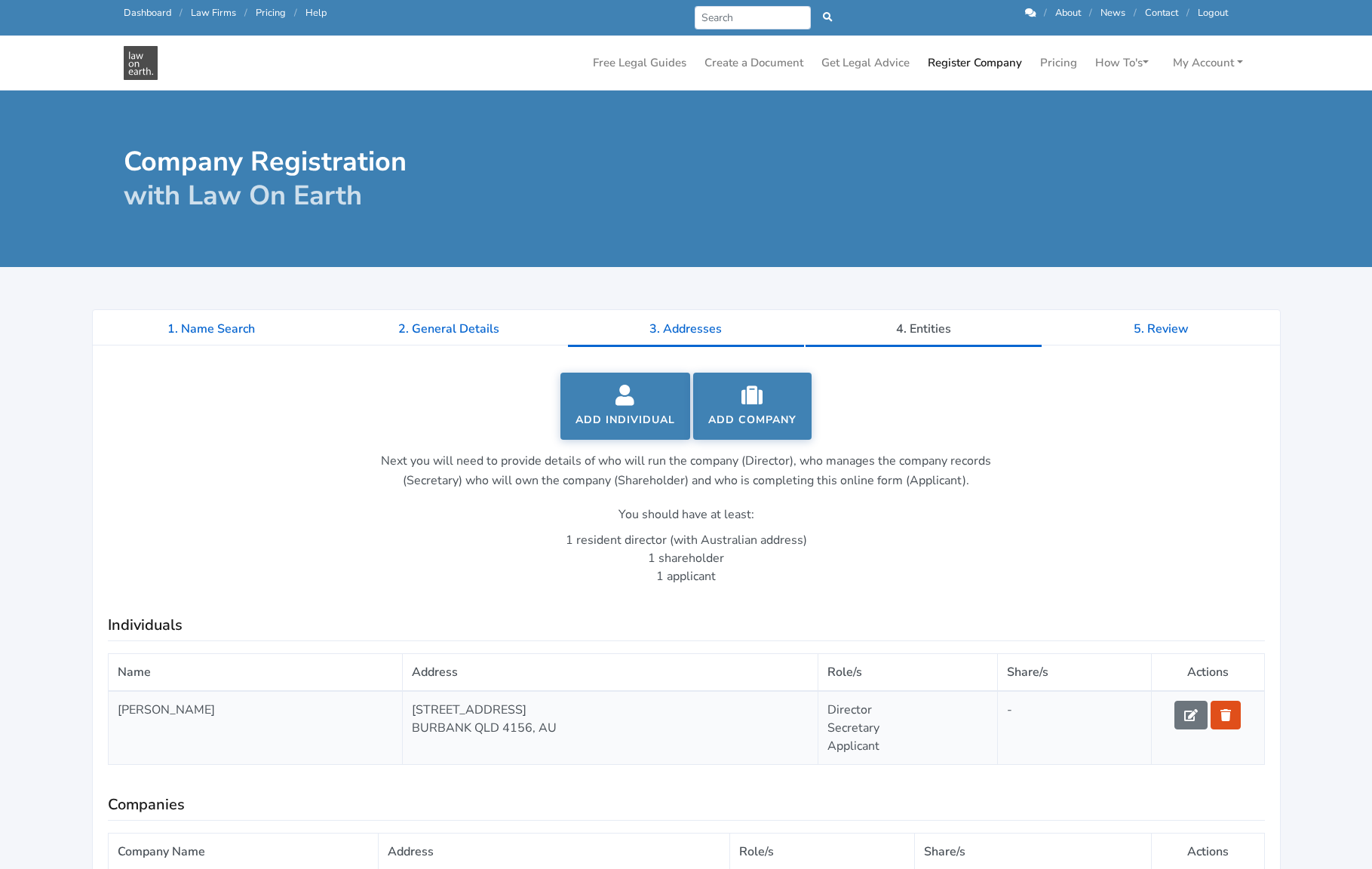
click at [703, 345] on link "3. Addresses" at bounding box center [686, 329] width 238 height 38
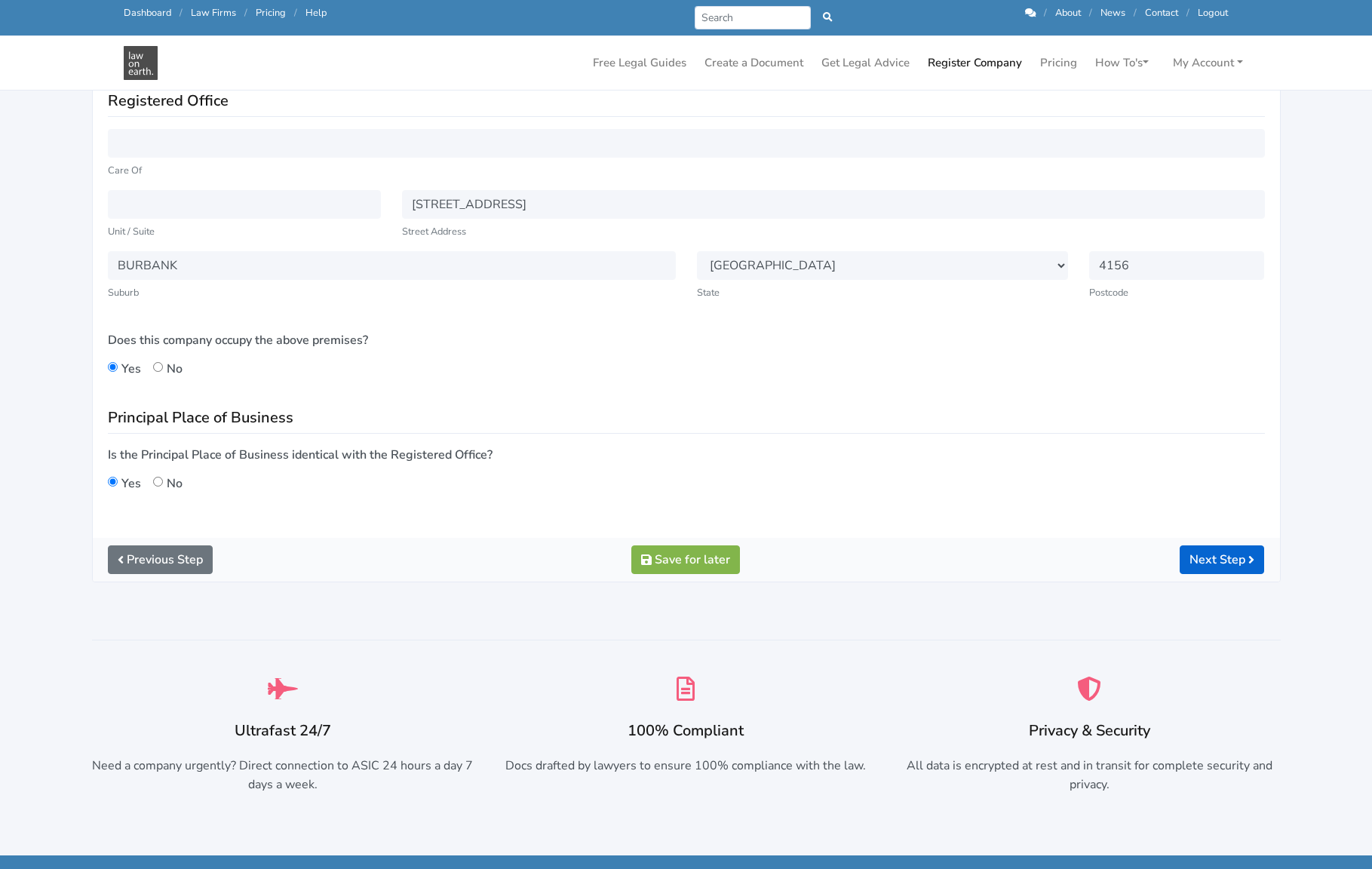
scroll to position [115, 0]
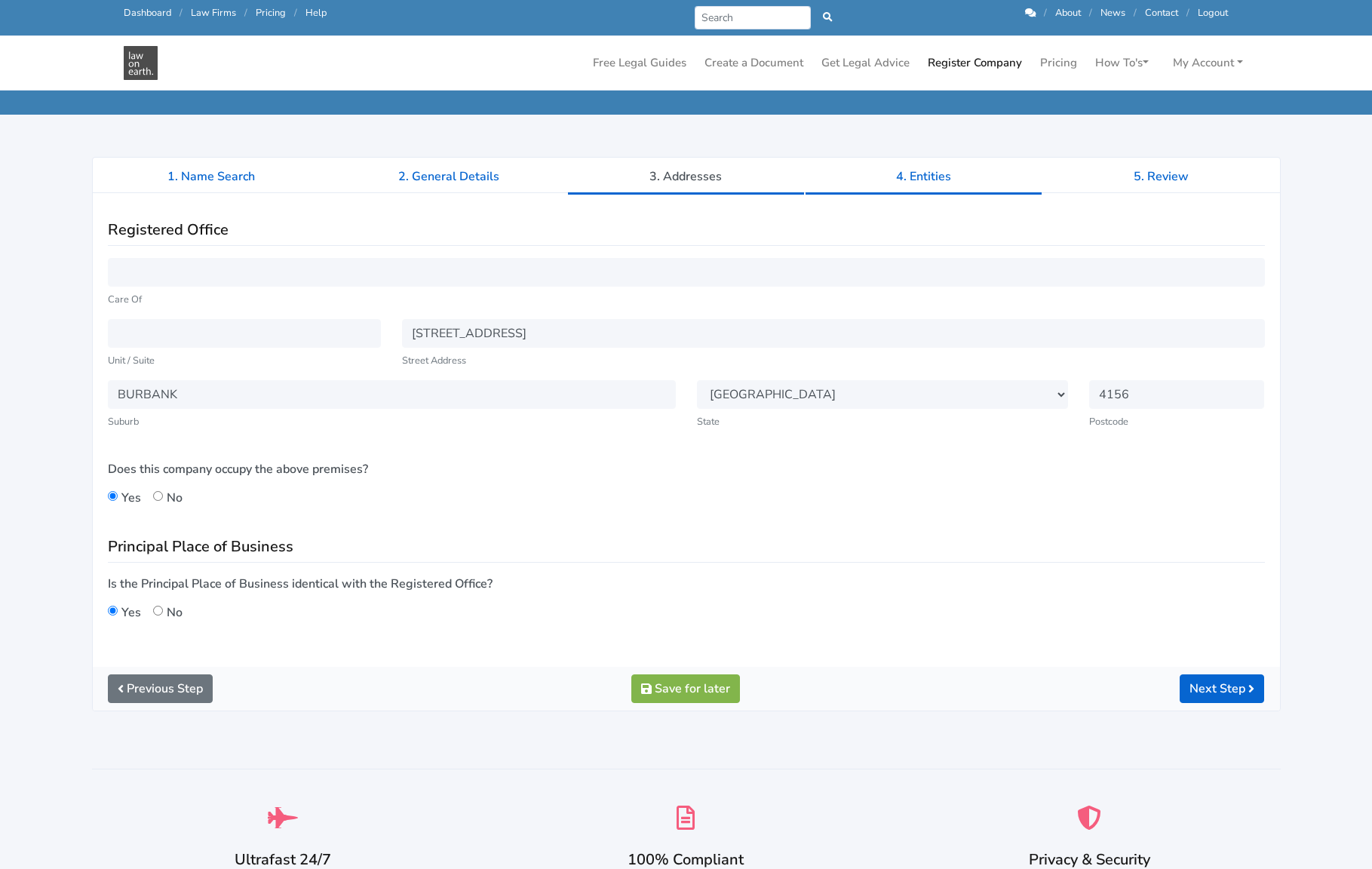
click at [933, 174] on link "4. Entities" at bounding box center [923, 176] width 238 height 38
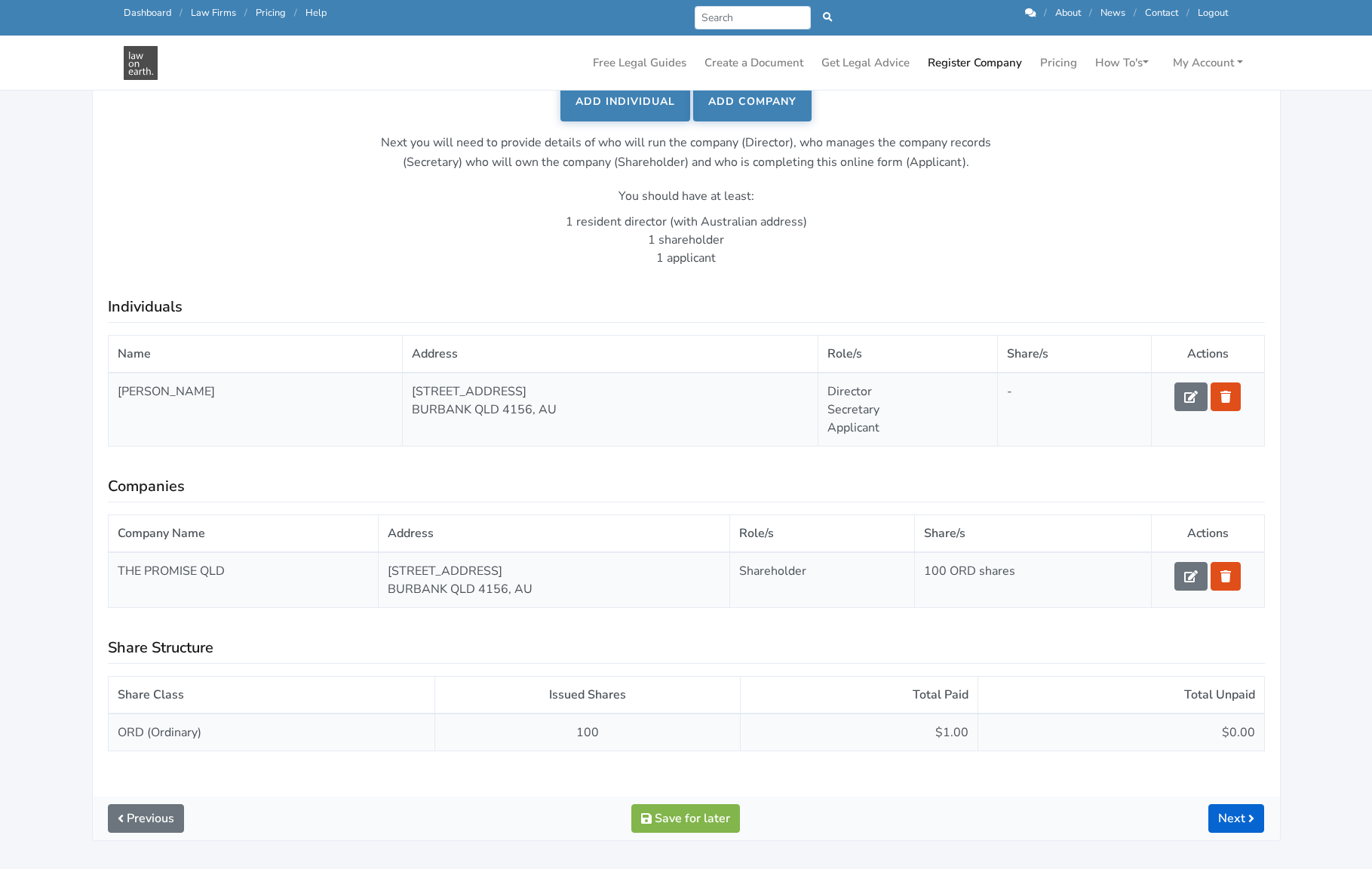
scroll to position [289, 0]
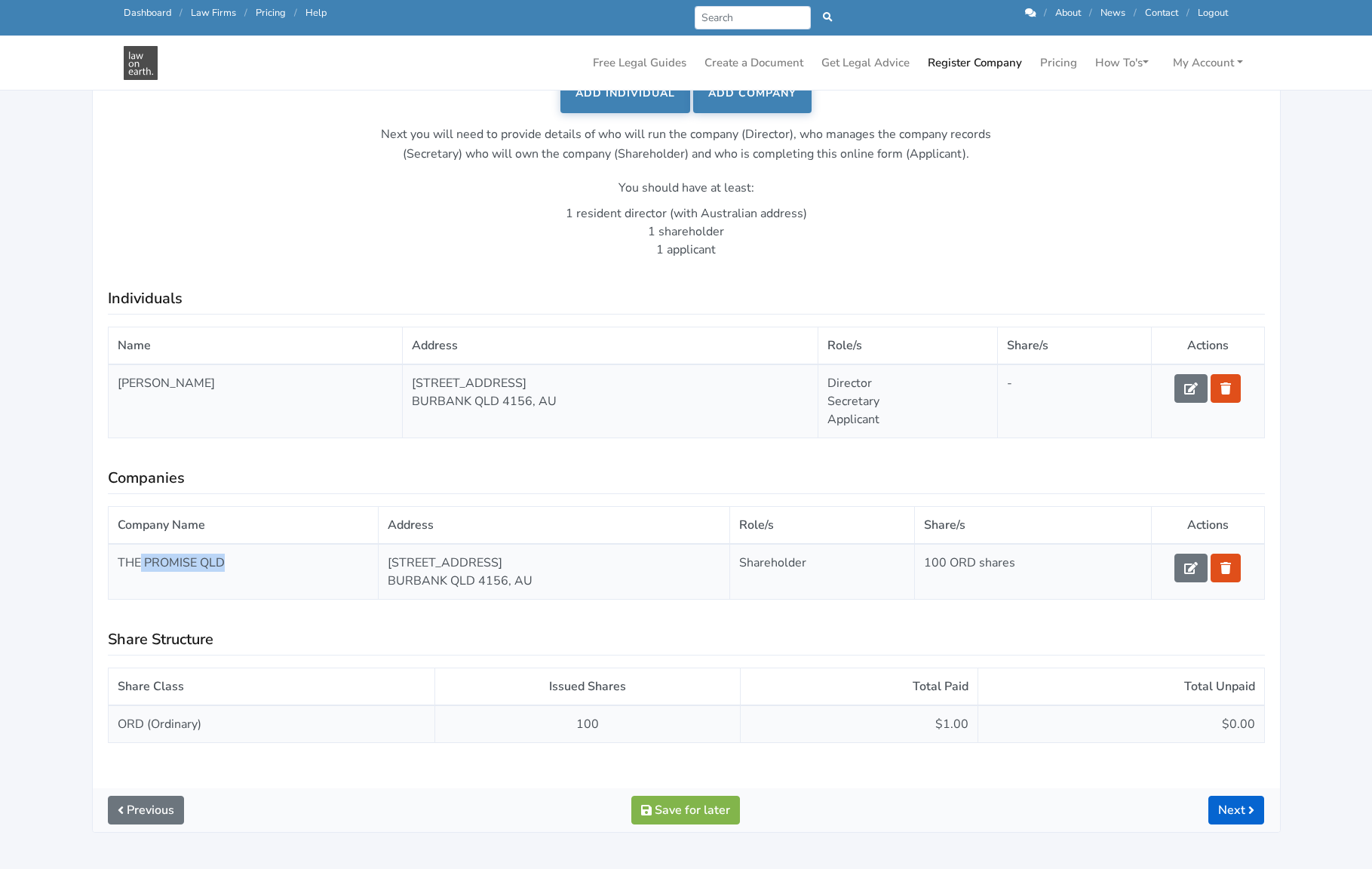
drag, startPoint x: 142, startPoint y: 562, endPoint x: 348, endPoint y: 580, distance: 206.8
click at [348, 580] on td "THE PROMISE QLD" at bounding box center [243, 572] width 271 height 56
click at [584, 553] on td "160 ALPERTON ROAD BURBANK QLD 4156, AU" at bounding box center [554, 572] width 352 height 56
click at [1180, 573] on link at bounding box center [1190, 567] width 33 height 28
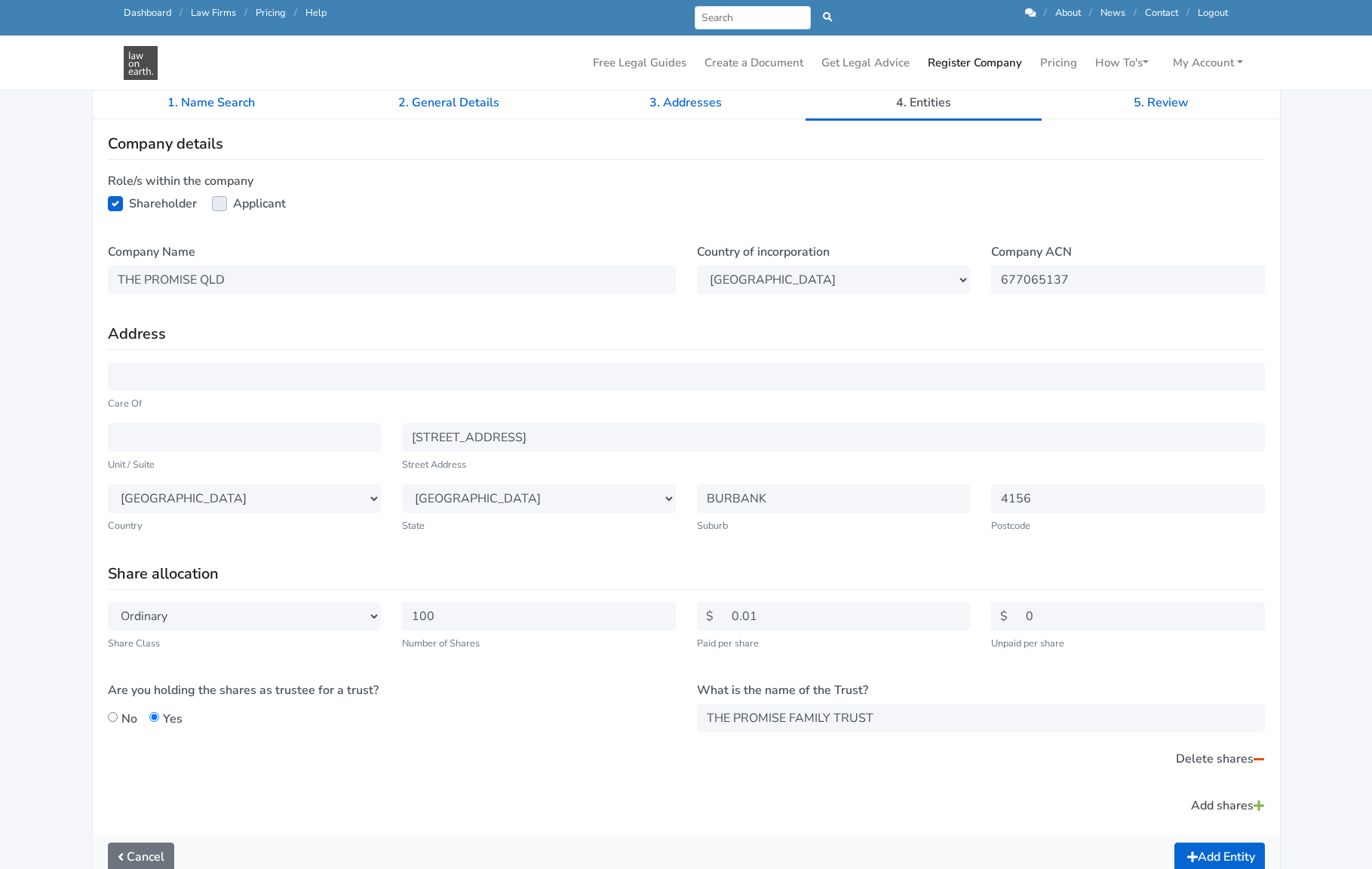
scroll to position [188, 0]
drag, startPoint x: 1001, startPoint y: 276, endPoint x: 1074, endPoint y: 281, distance: 73.2
click at [1074, 281] on input "677065137" at bounding box center [1128, 280] width 274 height 28
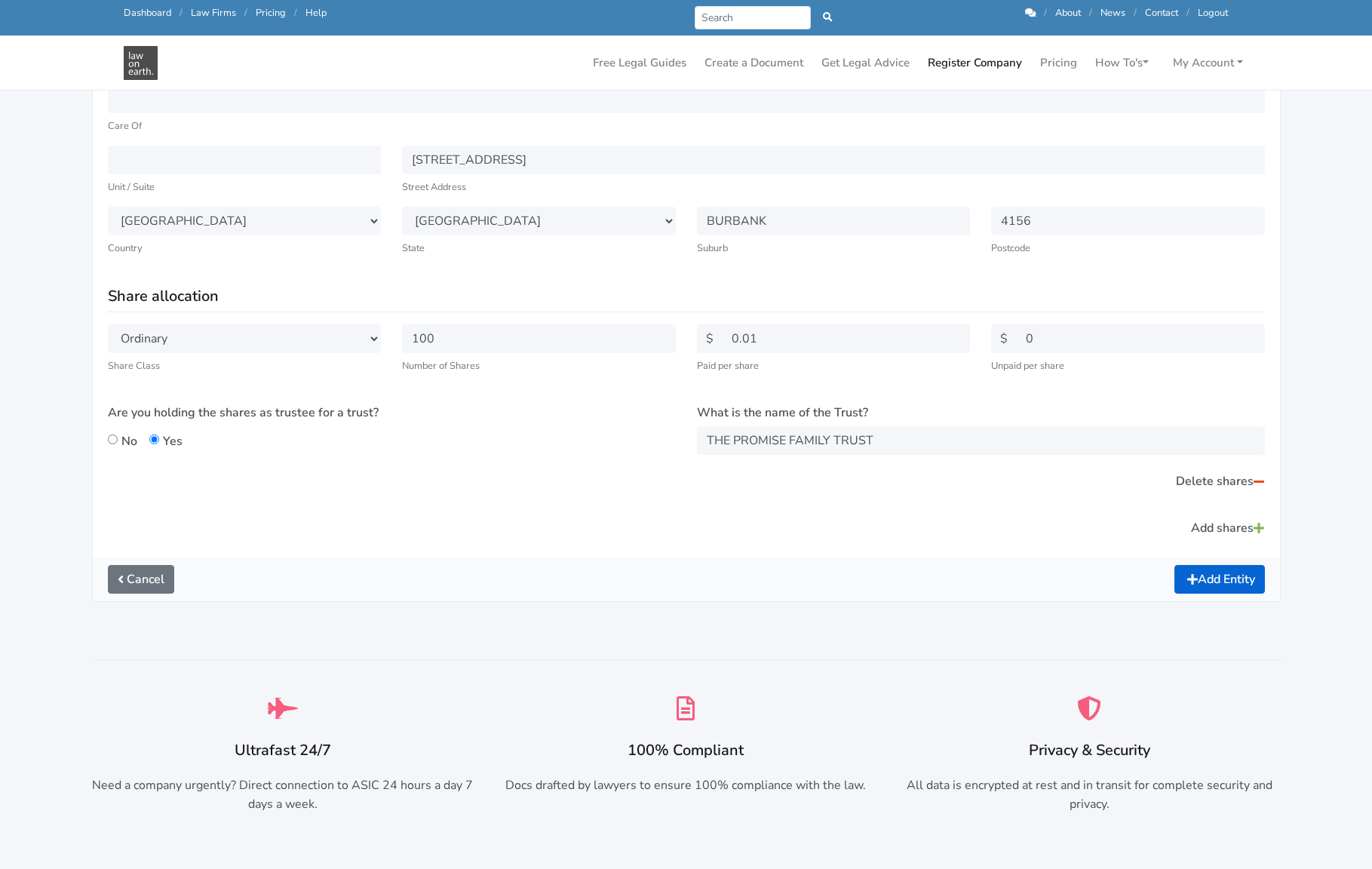
scroll to position [0, 0]
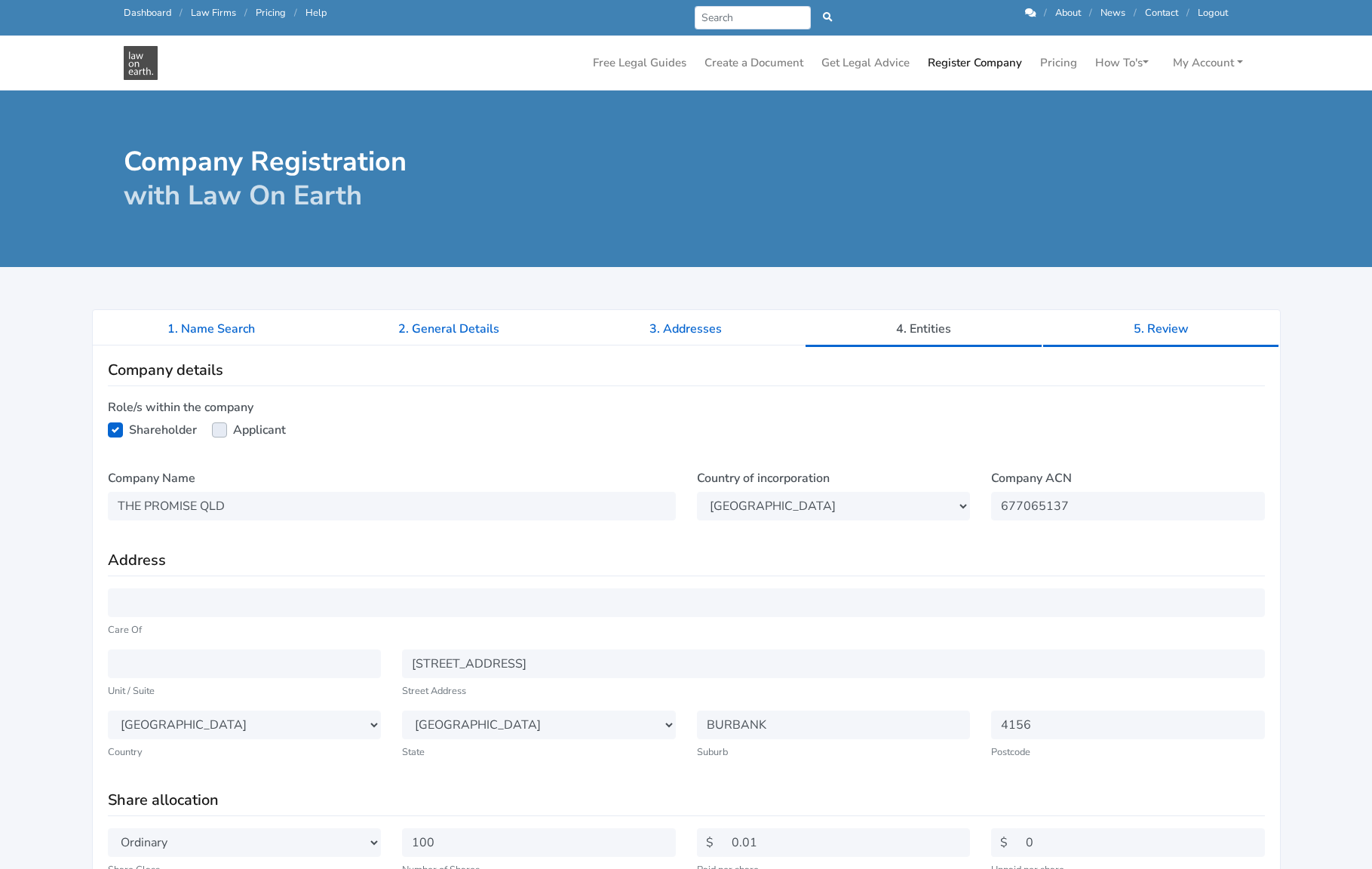
click at [1176, 329] on link "5. Review" at bounding box center [1160, 329] width 238 height 38
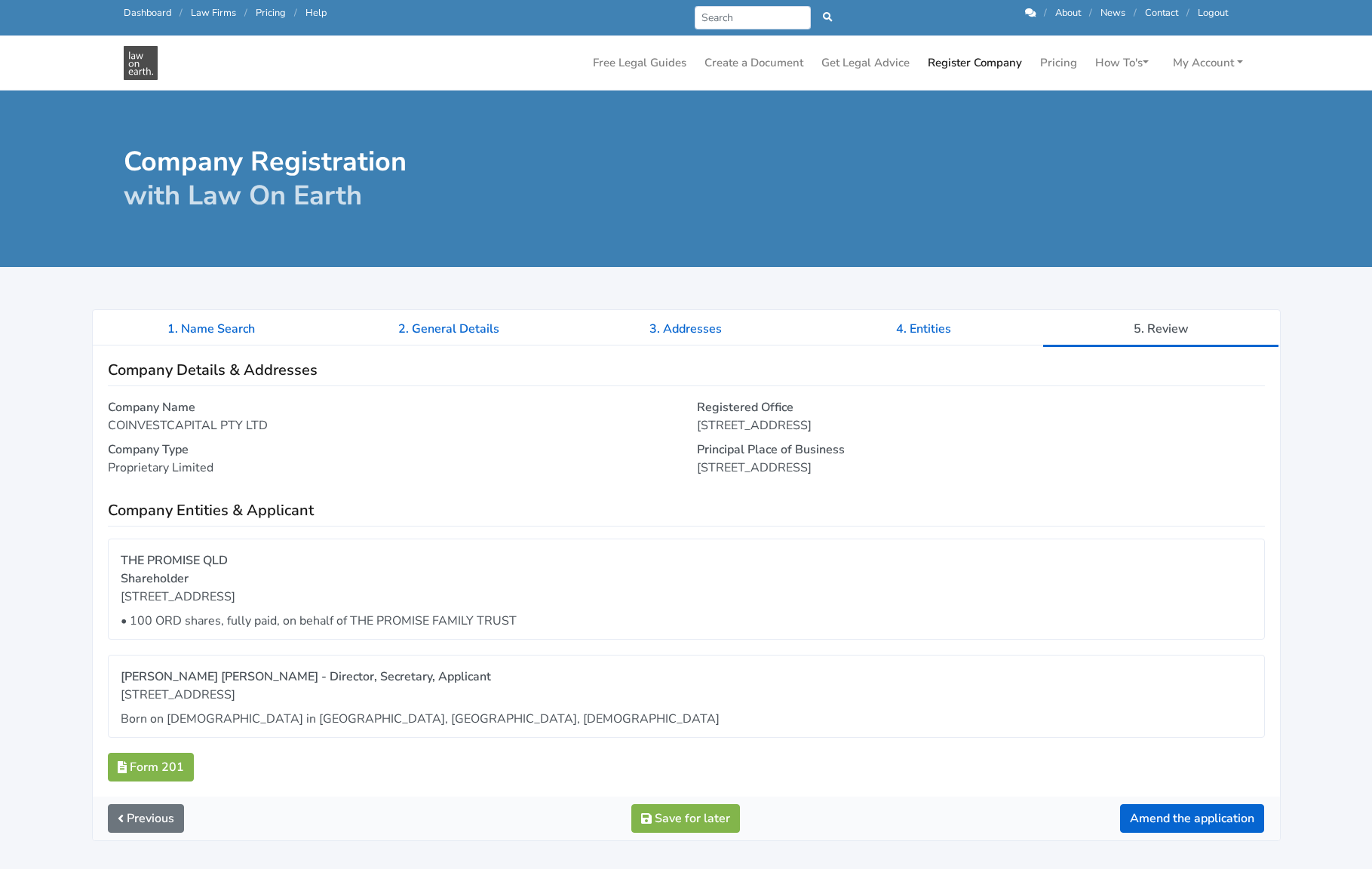
click at [960, 301] on div "1. Name Search 2. General Details 3. Addresses 4. Entities 5. Review Company De…" at bounding box center [686, 690] width 1252 height 805
click at [930, 336] on link "4. Entities" at bounding box center [923, 329] width 238 height 38
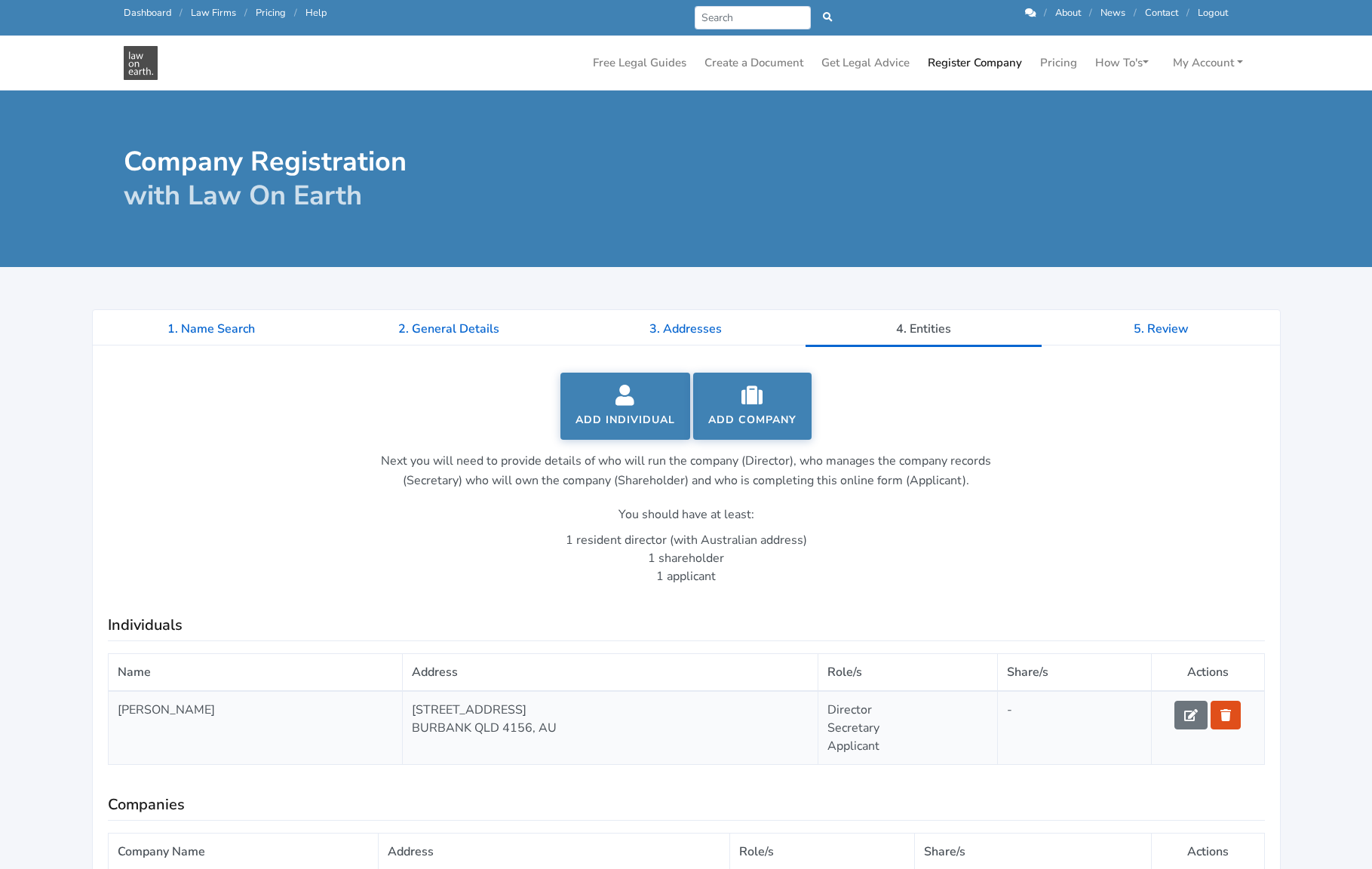
click at [960, 69] on link "Register Company" at bounding box center [975, 63] width 106 height 29
